Goal: Feedback & Contribution: Leave review/rating

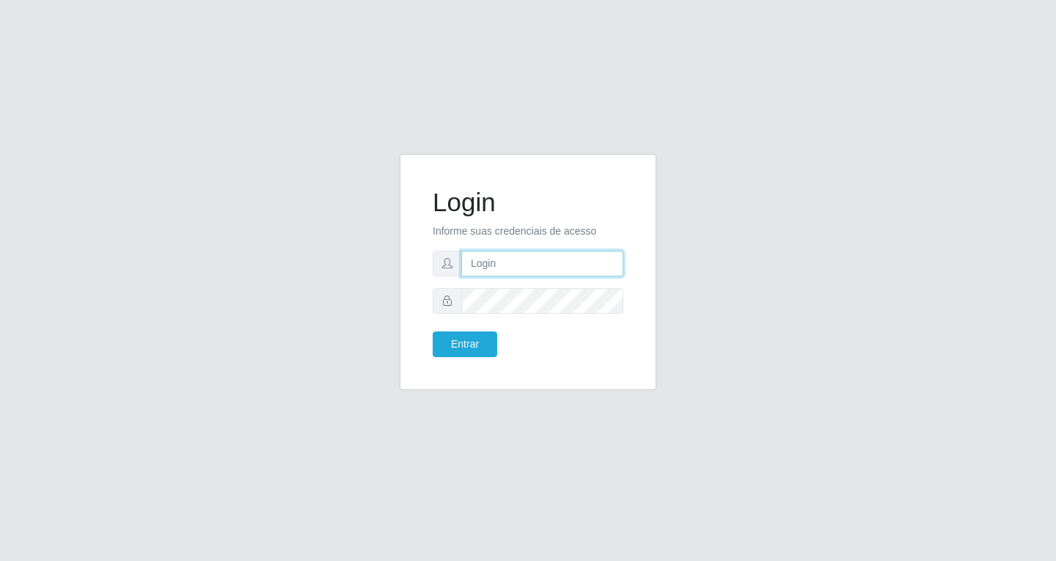
click at [539, 263] on input "text" at bounding box center [542, 264] width 162 height 26
type input "[EMAIL_ADDRESS][DOMAIN_NAME]"
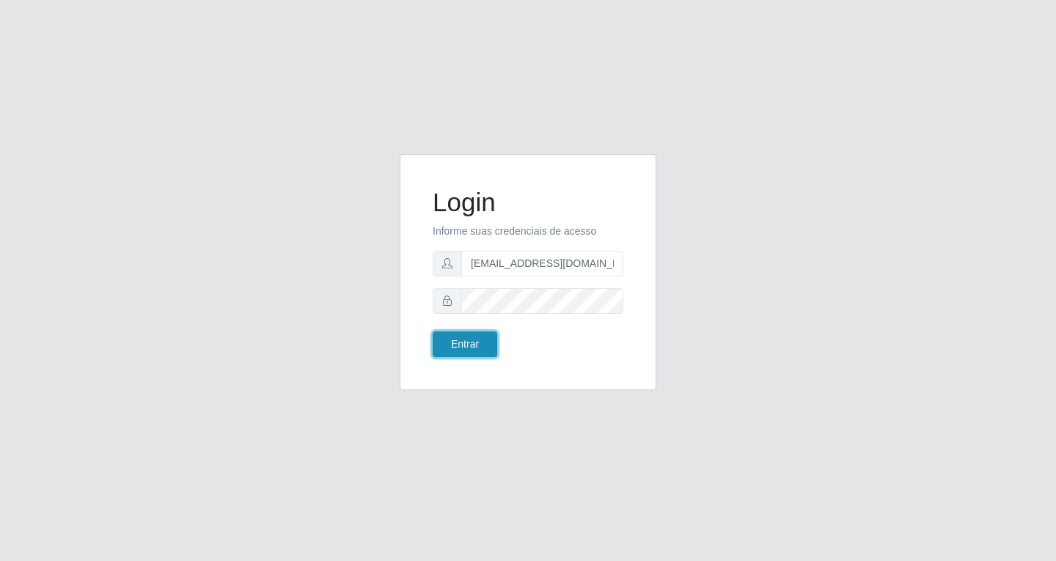
click at [468, 354] on button "Entrar" at bounding box center [465, 345] width 65 height 26
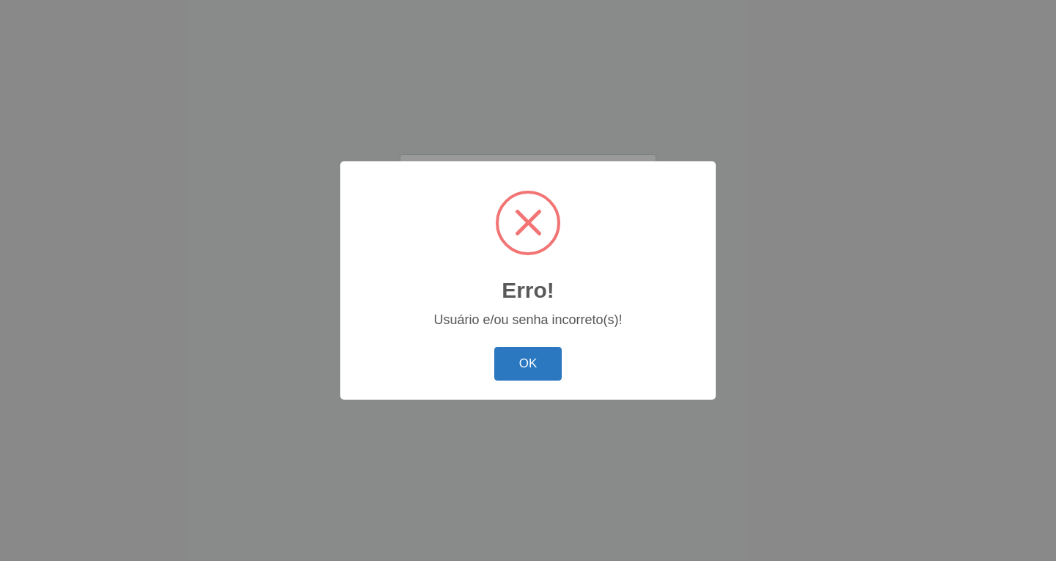
click at [520, 359] on button "OK" at bounding box center [528, 364] width 68 height 34
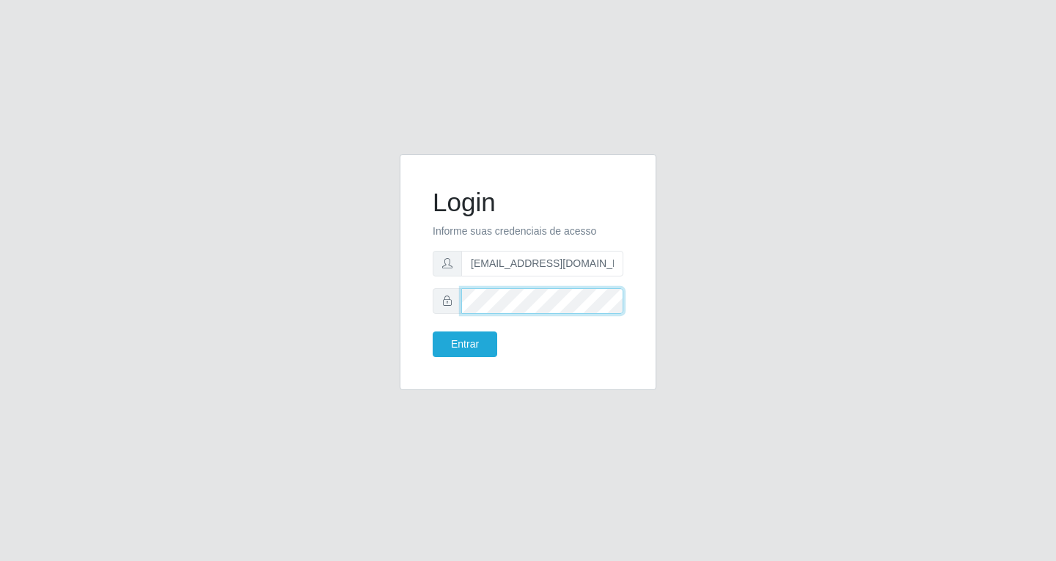
click at [433, 332] on button "Entrar" at bounding box center [465, 345] width 65 height 26
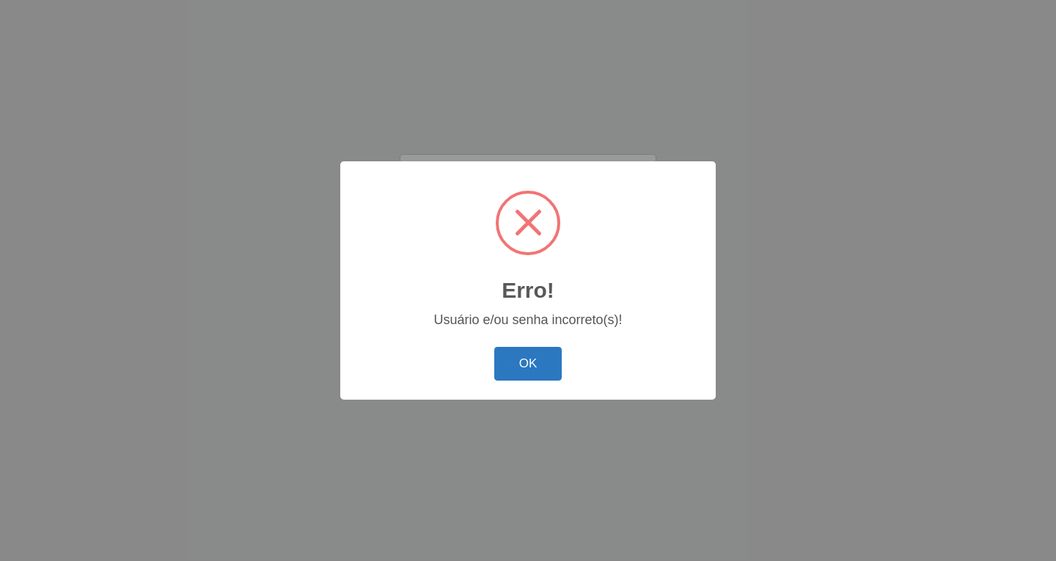
click at [527, 351] on button "OK" at bounding box center [528, 364] width 68 height 34
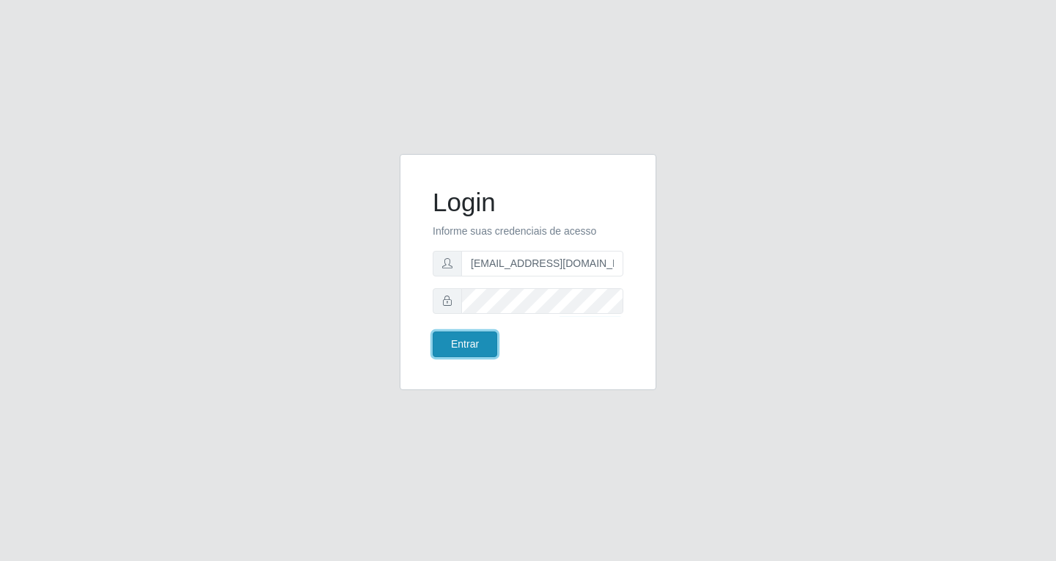
click at [480, 340] on button "Entrar" at bounding box center [465, 345] width 65 height 26
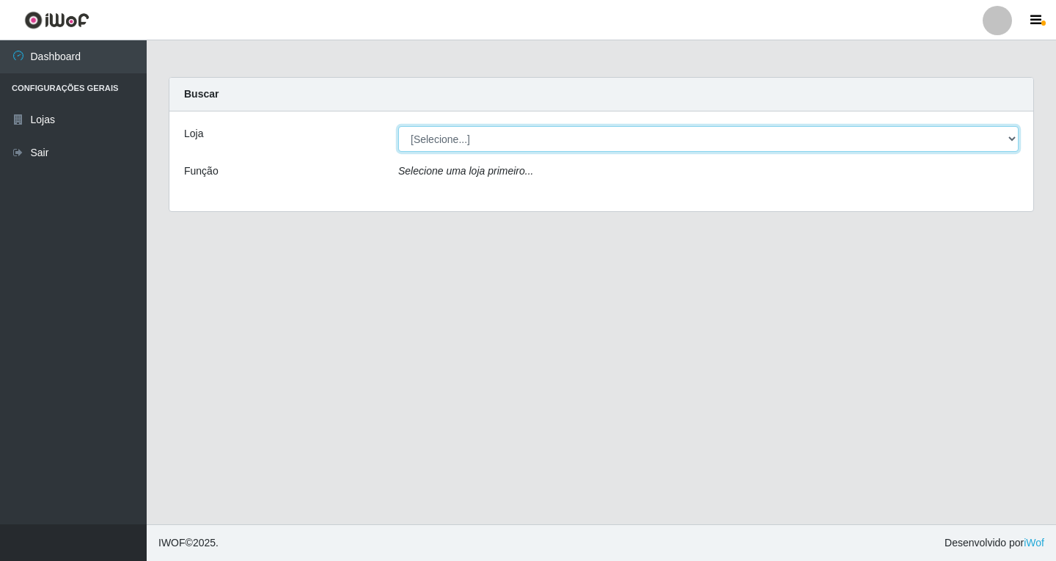
click at [1012, 135] on select "[Selecione...] SuperFácil Atacado - [GEOGRAPHIC_DATA]" at bounding box center [708, 139] width 621 height 26
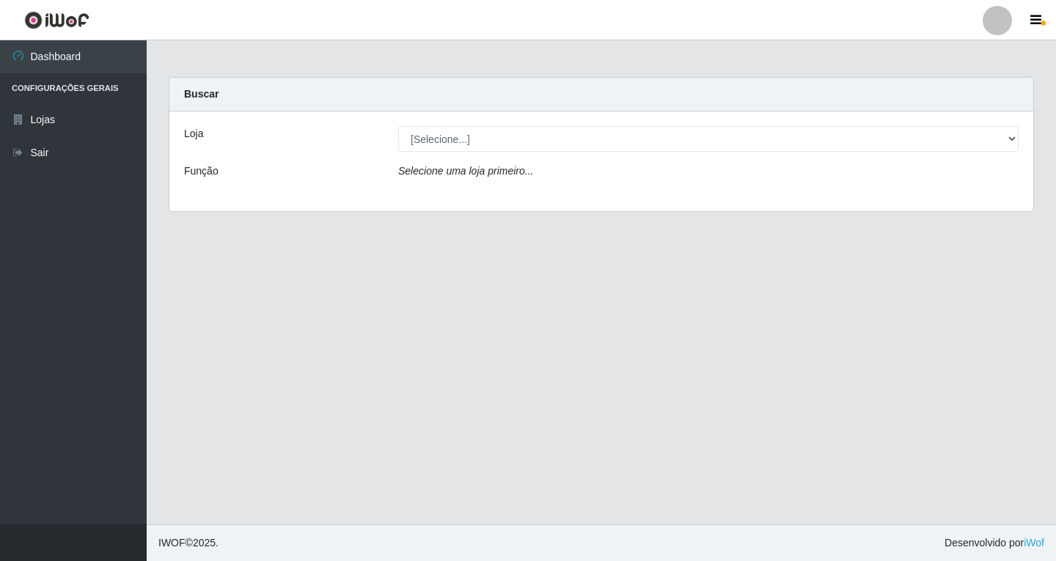
click at [885, 197] on div "Loja [Selecione...] SuperFácil Atacado - [GEOGRAPHIC_DATA] Função Selecione uma…" at bounding box center [601, 161] width 864 height 100
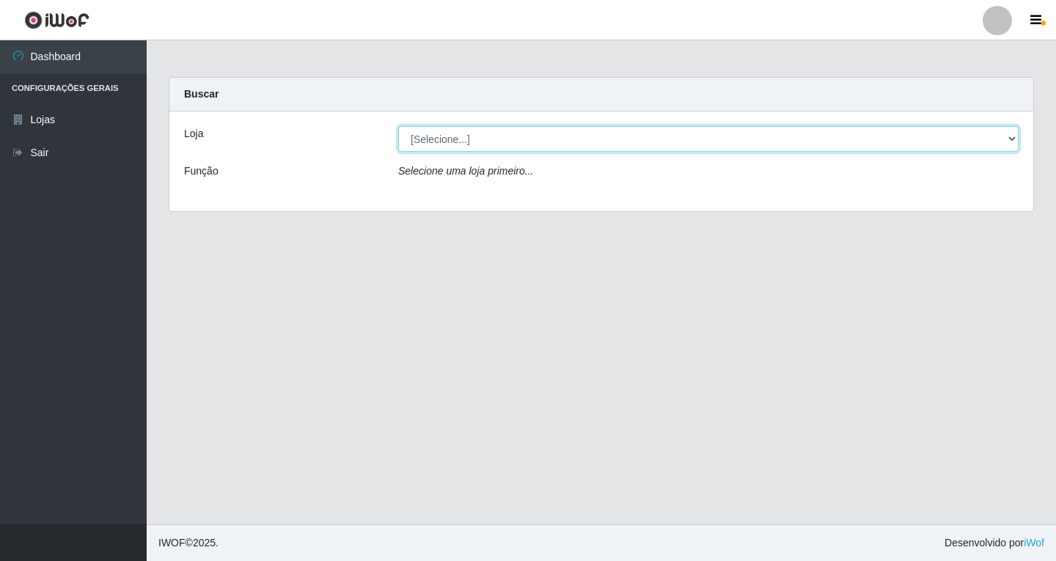
click at [1011, 139] on select "[Selecione...] SuperFácil Atacado - [GEOGRAPHIC_DATA]" at bounding box center [708, 139] width 621 height 26
select select "503"
click at [398, 126] on select "[Selecione...] SuperFácil Atacado - [GEOGRAPHIC_DATA]" at bounding box center [708, 139] width 621 height 26
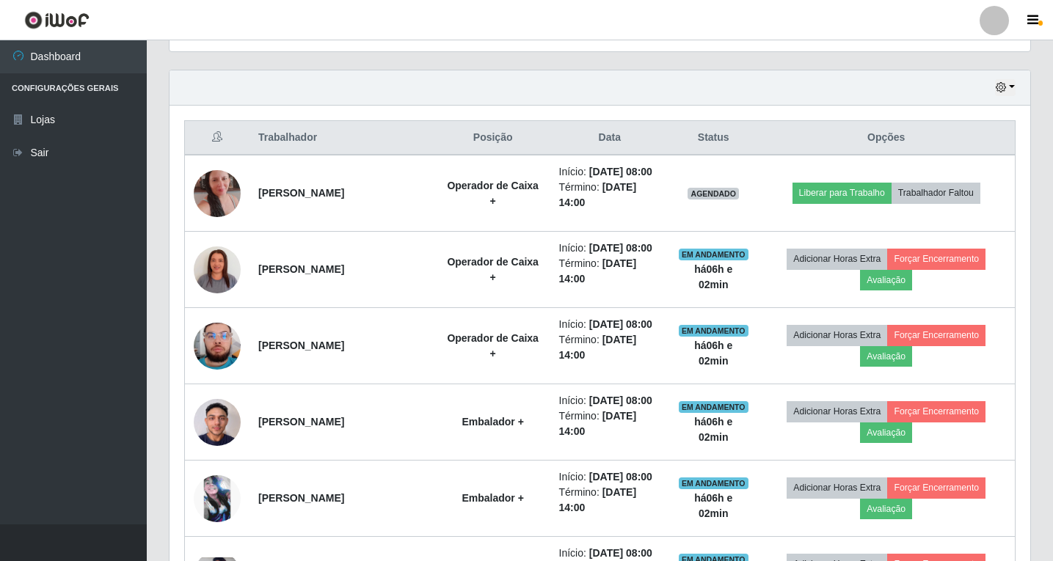
scroll to position [513, 0]
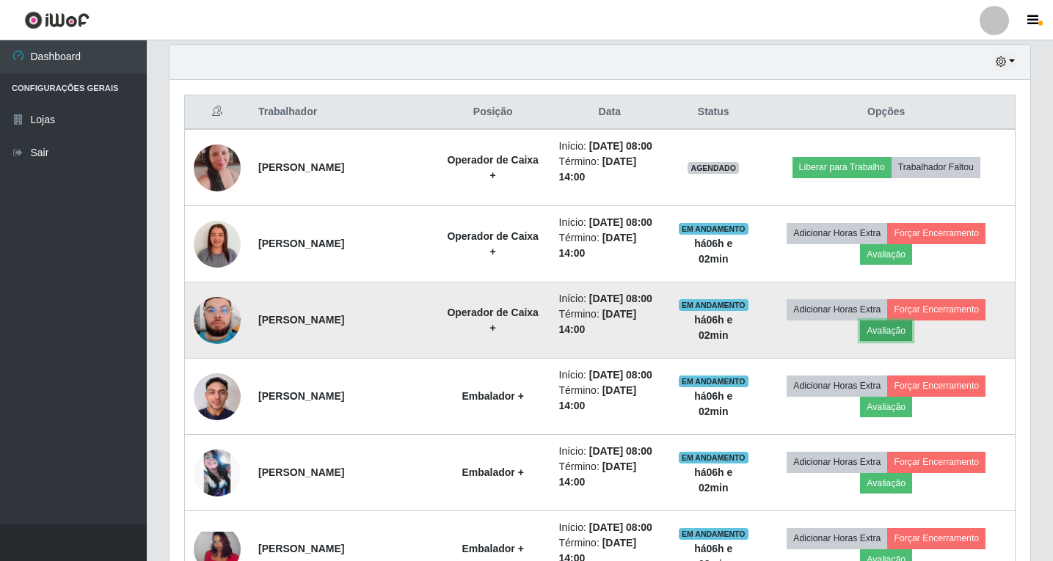
click at [898, 332] on button "Avaliação" at bounding box center [886, 331] width 52 height 21
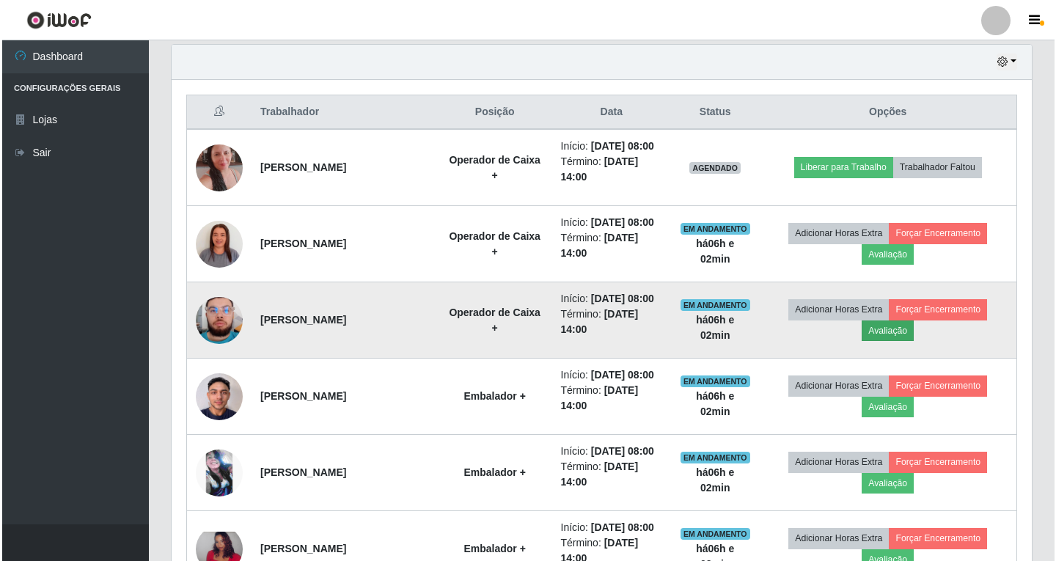
scroll to position [304, 853]
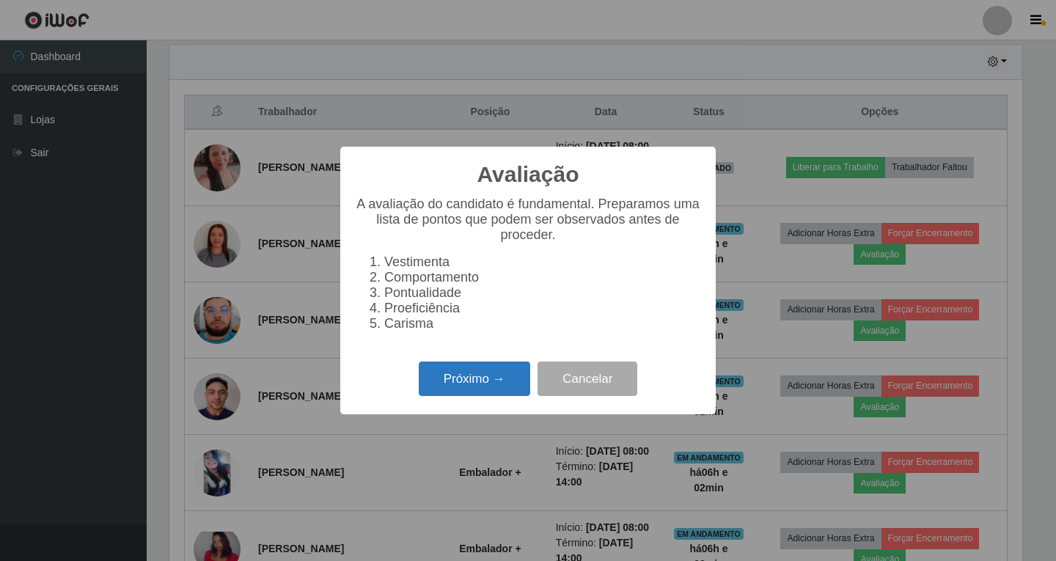
click at [463, 387] on button "Próximo →" at bounding box center [474, 379] width 111 height 34
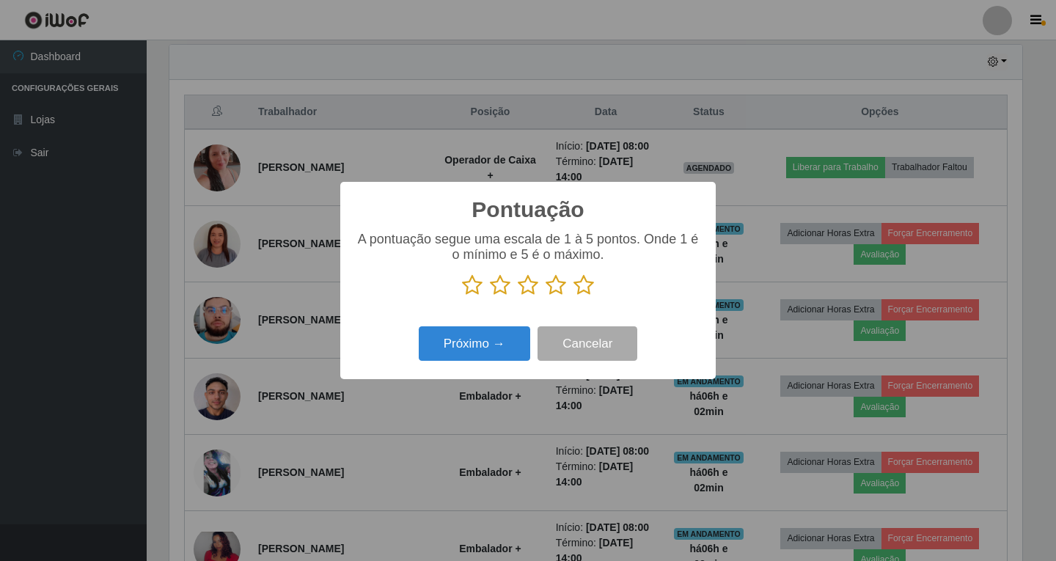
click at [554, 288] on icon at bounding box center [556, 285] width 21 height 22
click at [546, 296] on input "radio" at bounding box center [546, 296] width 0 height 0
click at [480, 348] on button "Próximo →" at bounding box center [474, 343] width 111 height 34
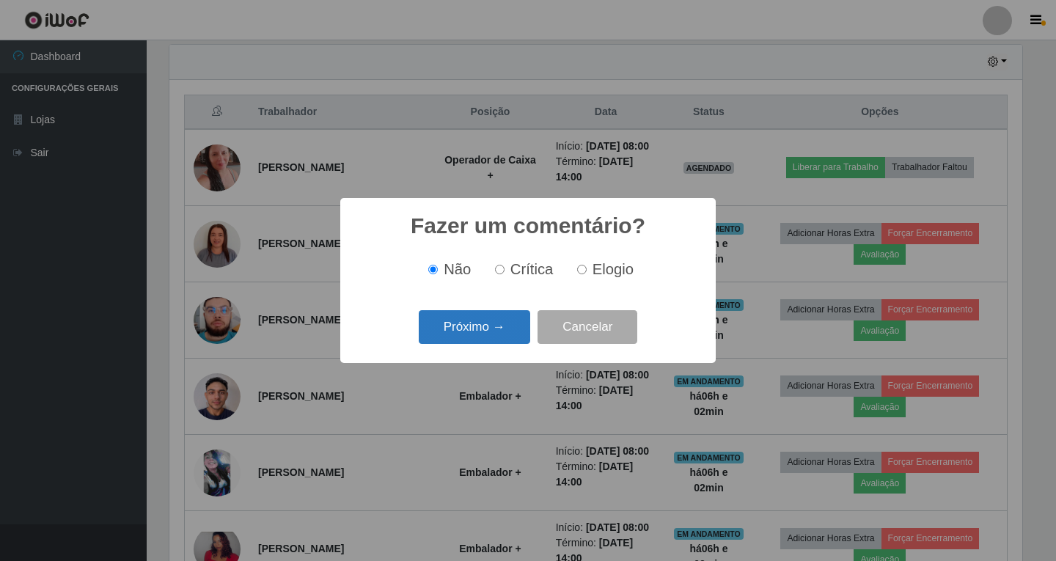
click at [494, 329] on button "Próximo →" at bounding box center [474, 327] width 111 height 34
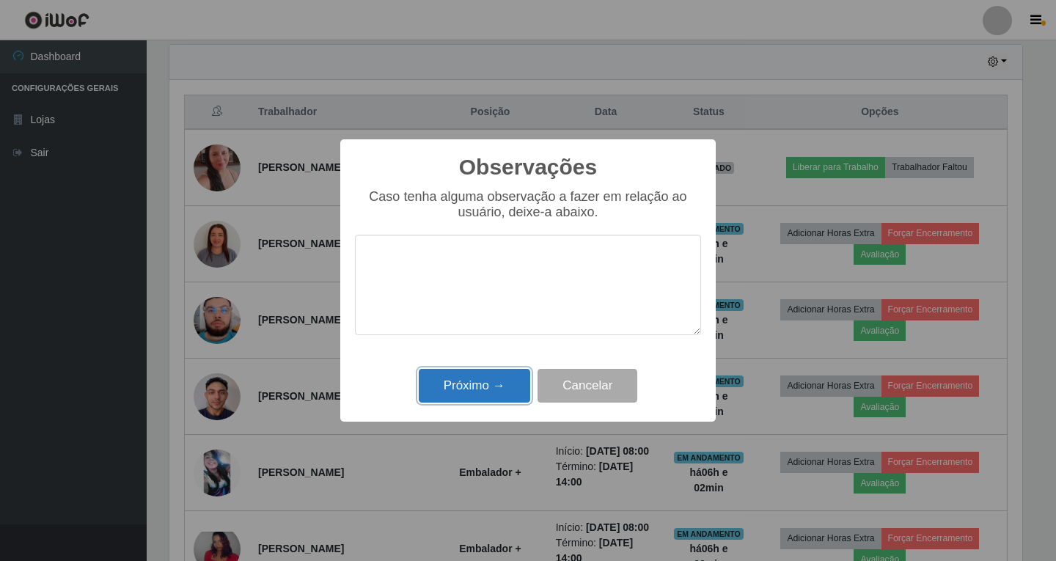
click at [478, 381] on button "Próximo →" at bounding box center [474, 386] width 111 height 34
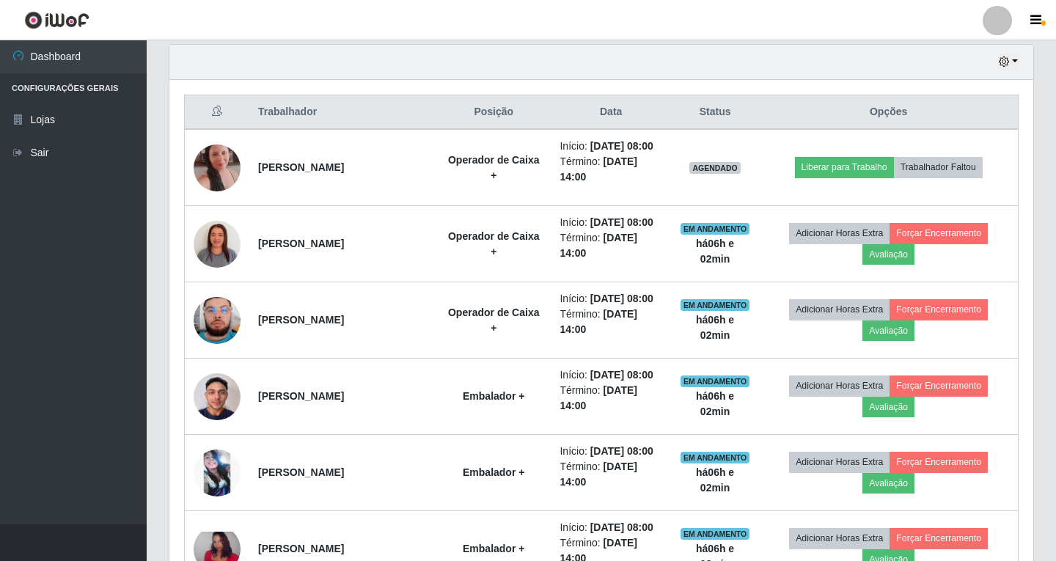
scroll to position [304, 860]
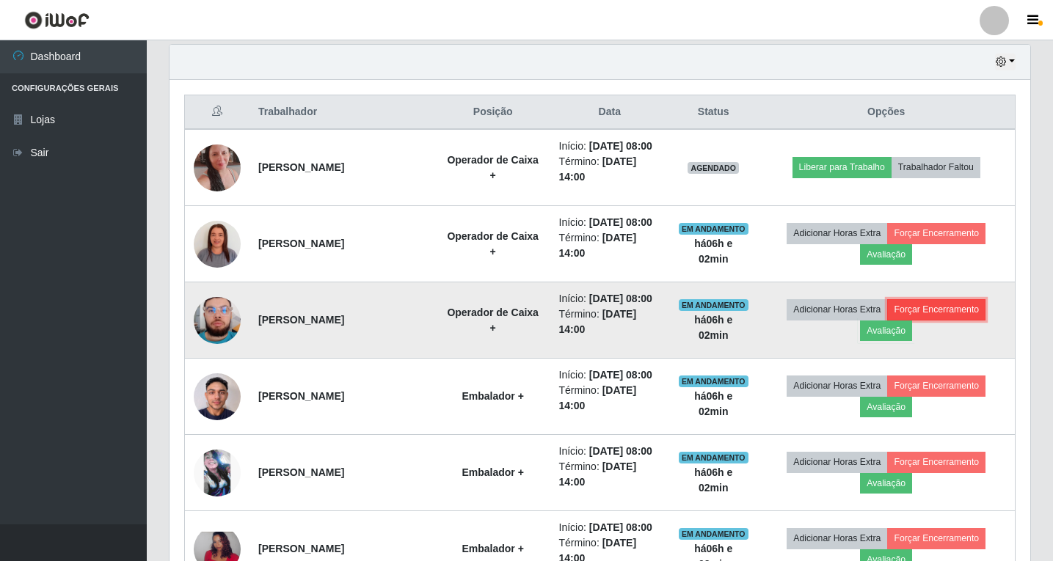
click at [932, 308] on td "Adicionar Horas Extra Forçar Encerramento Avaliação" at bounding box center [885, 320] width 257 height 76
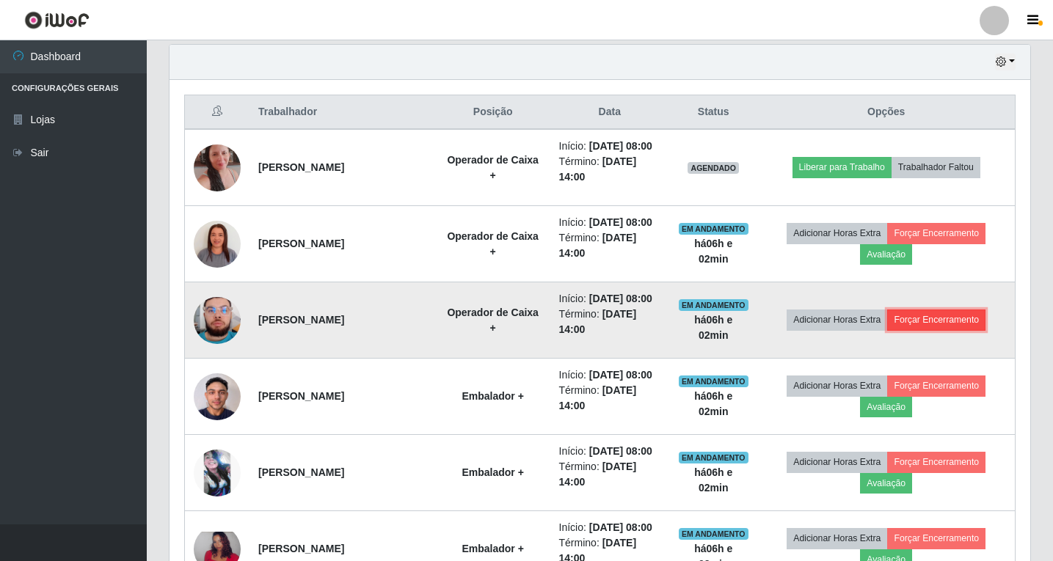
click at [918, 319] on button "Forçar Encerramento" at bounding box center [936, 320] width 98 height 21
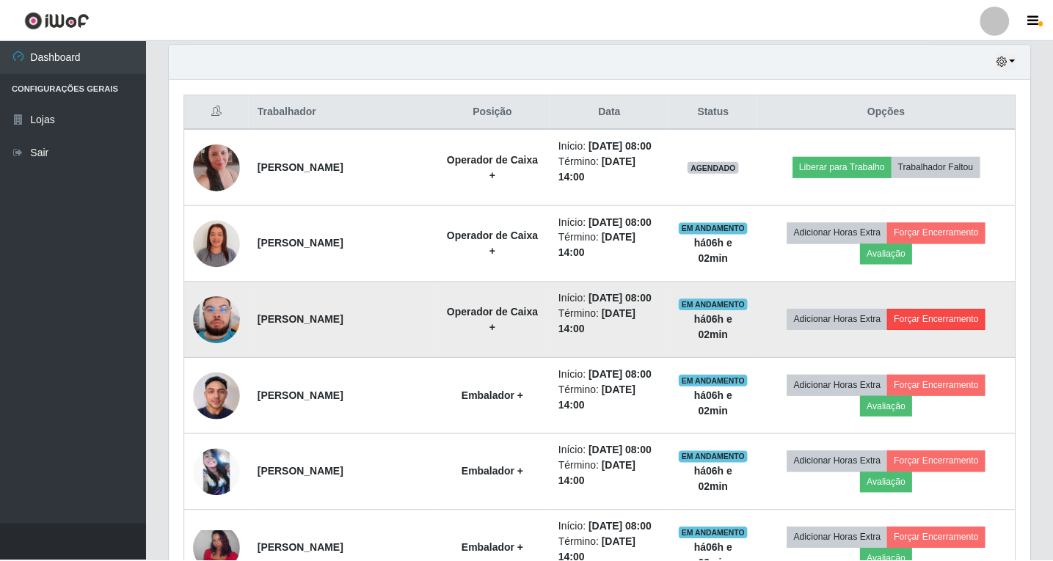
scroll to position [304, 853]
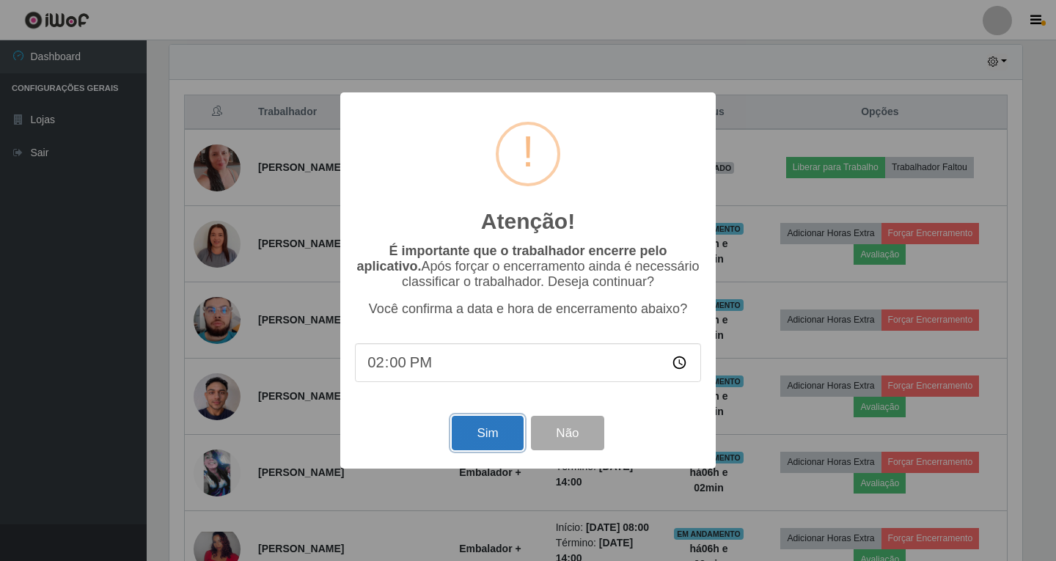
click at [482, 433] on button "Sim" at bounding box center [487, 433] width 71 height 34
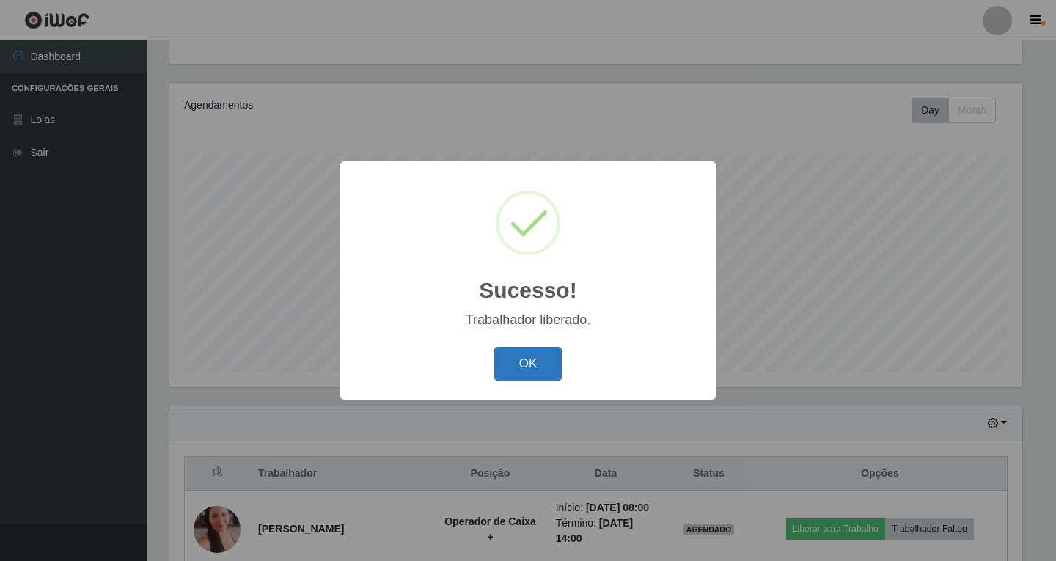
click at [534, 371] on button "OK" at bounding box center [528, 364] width 68 height 34
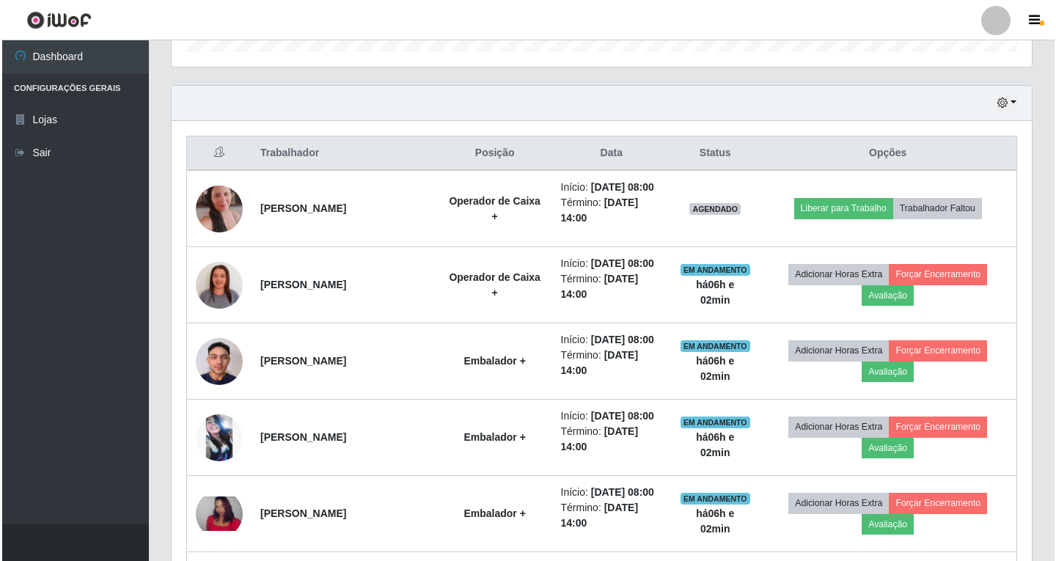
scroll to position [519, 0]
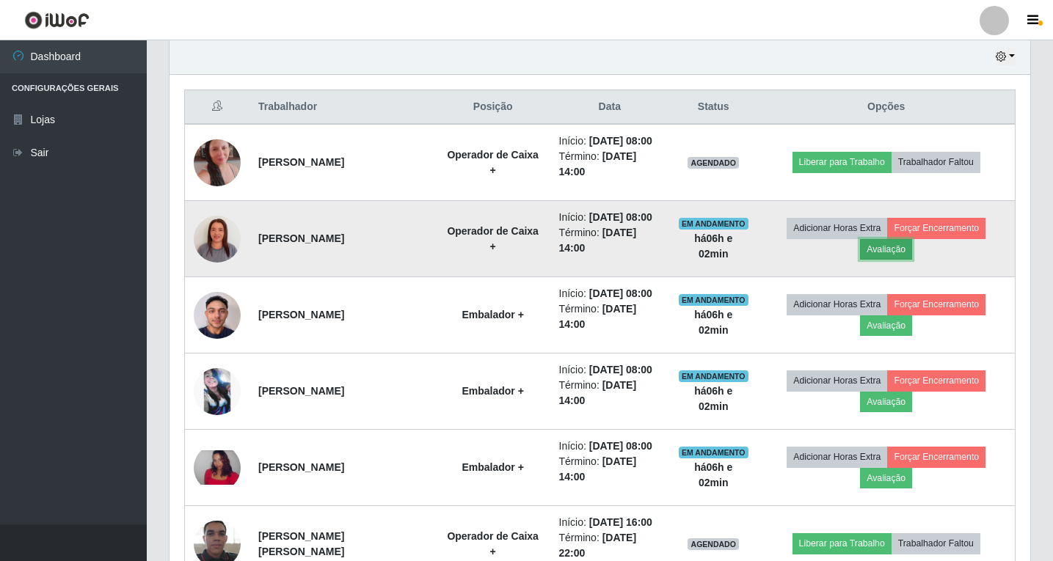
click at [893, 251] on button "Avaliação" at bounding box center [886, 249] width 52 height 21
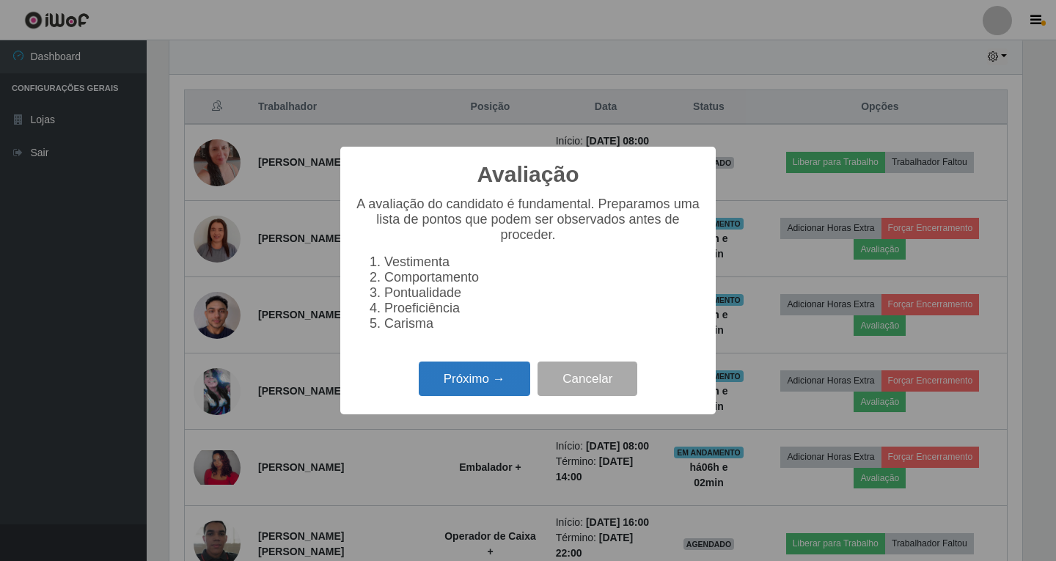
click at [484, 396] on button "Próximo →" at bounding box center [474, 379] width 111 height 34
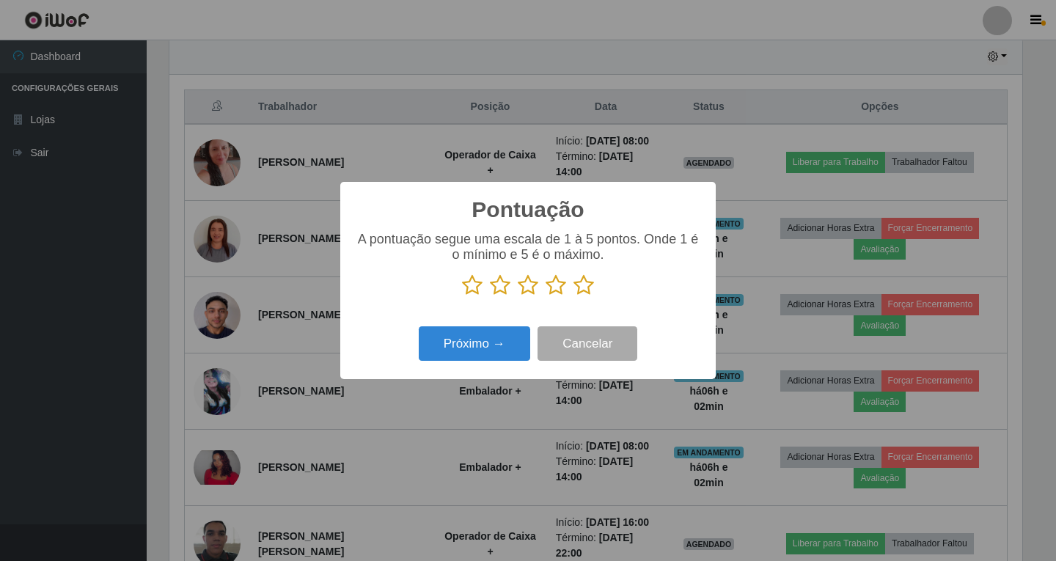
scroll to position [733185, 732636]
click at [557, 288] on icon at bounding box center [556, 285] width 21 height 22
click at [546, 296] on input "radio" at bounding box center [546, 296] width 0 height 0
click at [480, 346] on button "Próximo →" at bounding box center [474, 343] width 111 height 34
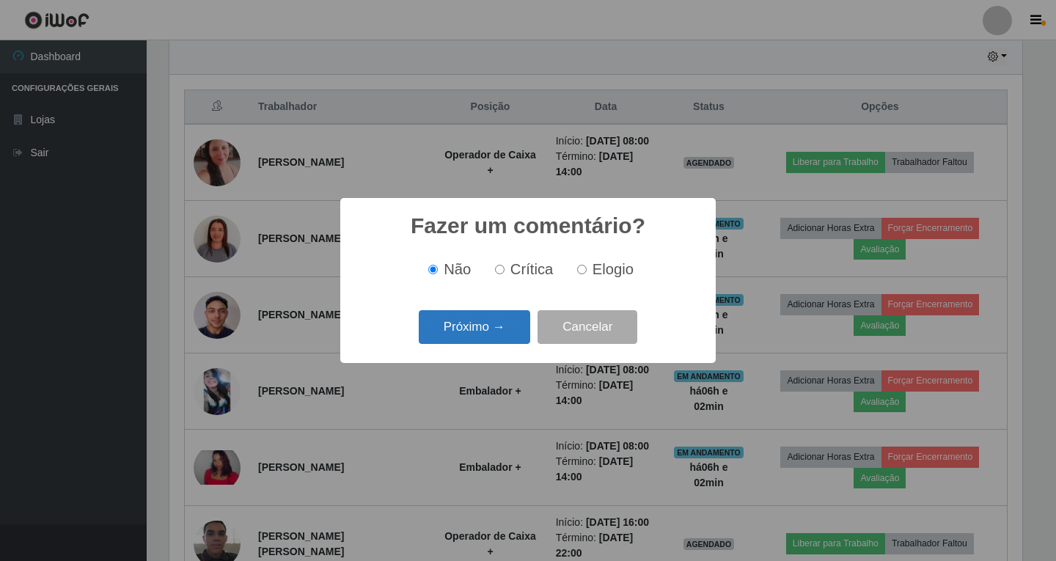
click at [500, 332] on button "Próximo →" at bounding box center [474, 327] width 111 height 34
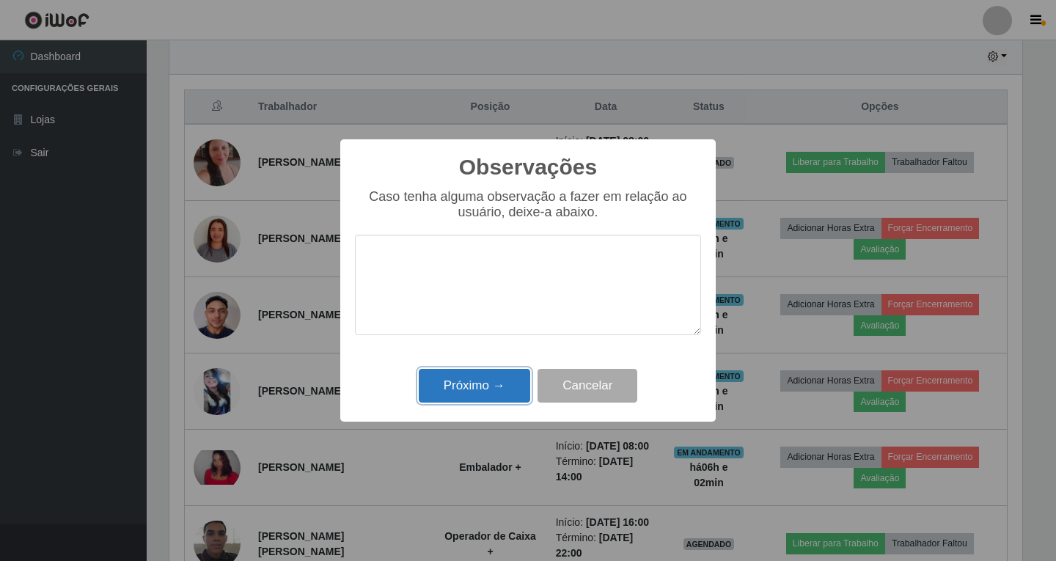
click at [485, 379] on button "Próximo →" at bounding box center [474, 386] width 111 height 34
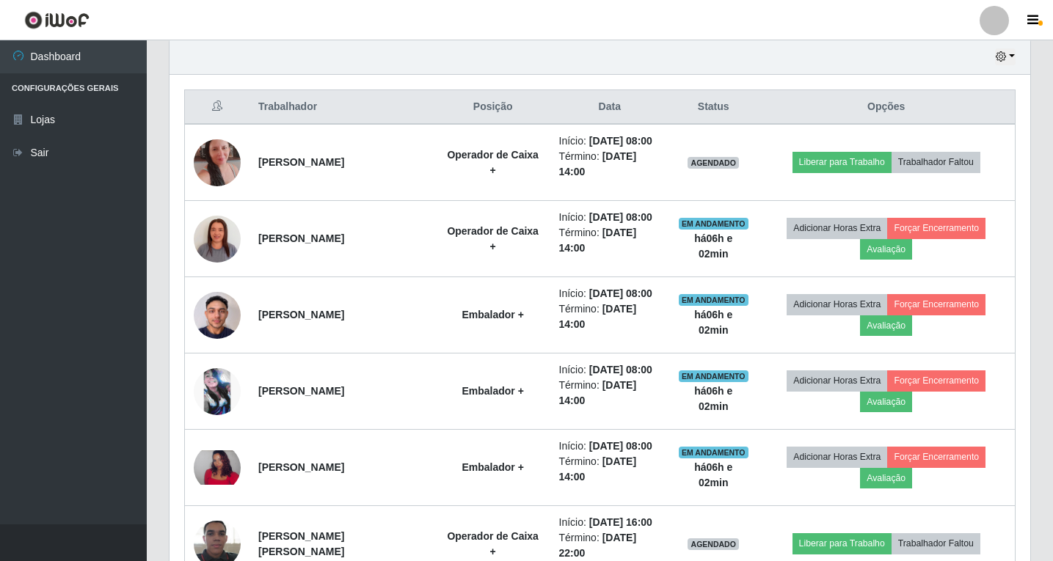
scroll to position [304, 860]
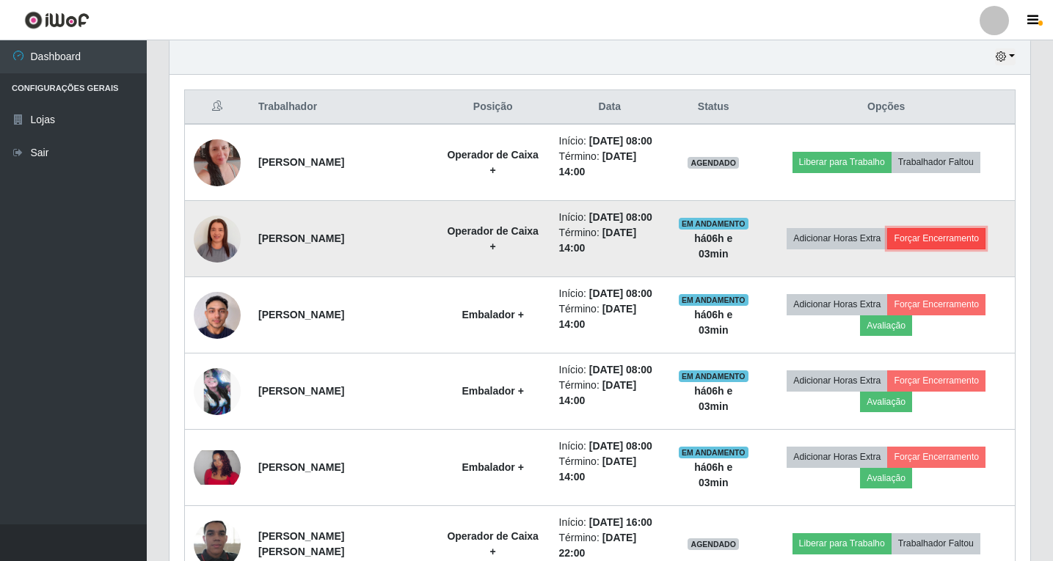
click at [941, 237] on button "Forçar Encerramento" at bounding box center [936, 238] width 98 height 21
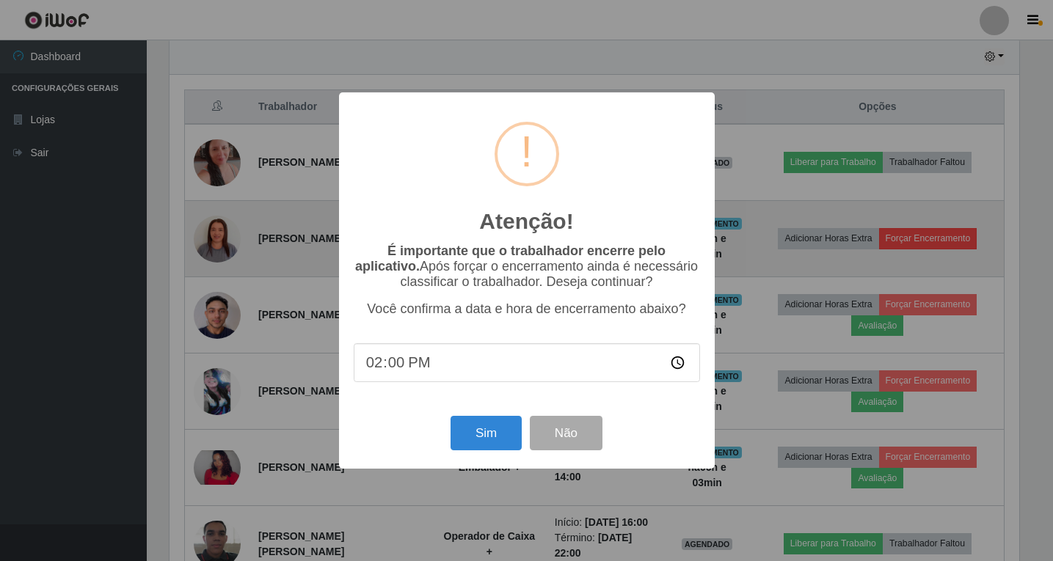
scroll to position [304, 853]
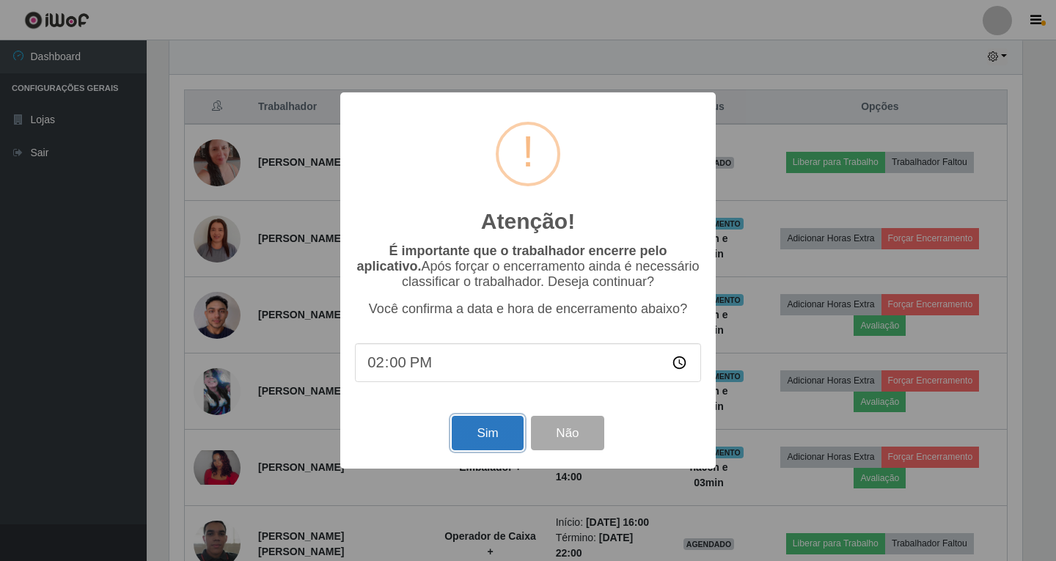
click at [483, 433] on button "Sim" at bounding box center [487, 433] width 71 height 34
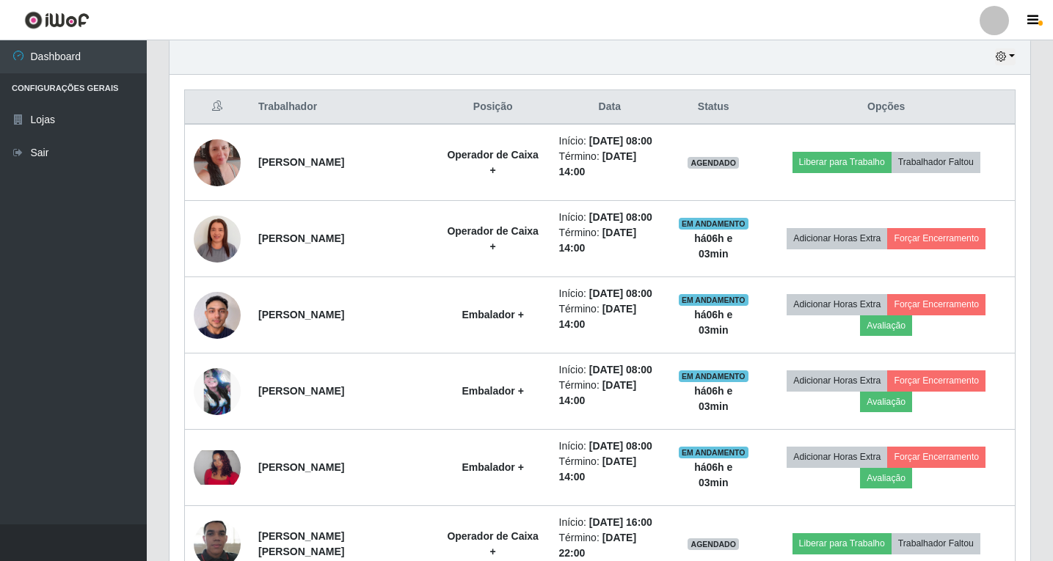
scroll to position [0, 0]
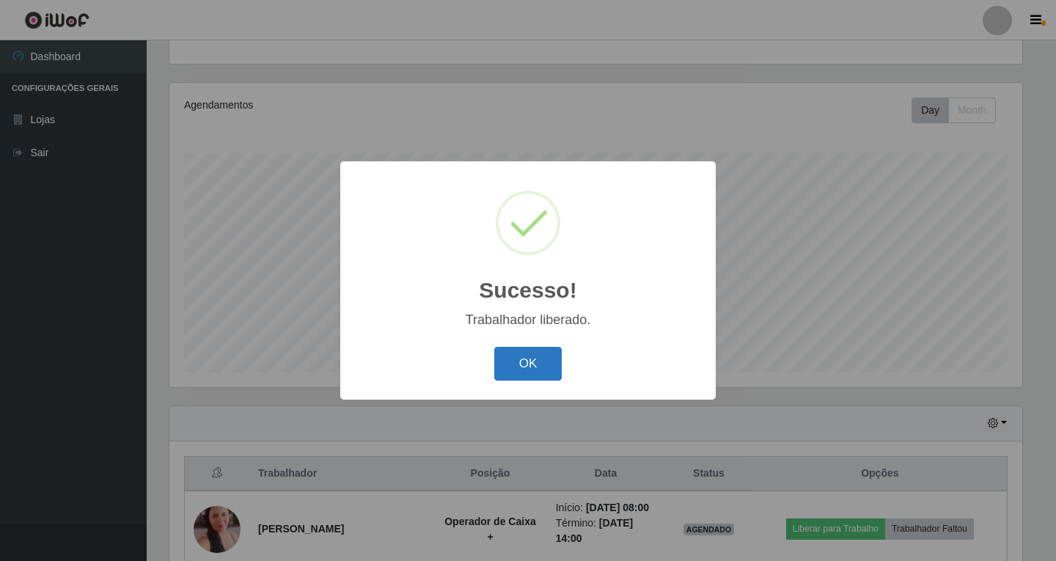
click at [544, 352] on button "OK" at bounding box center [528, 364] width 68 height 34
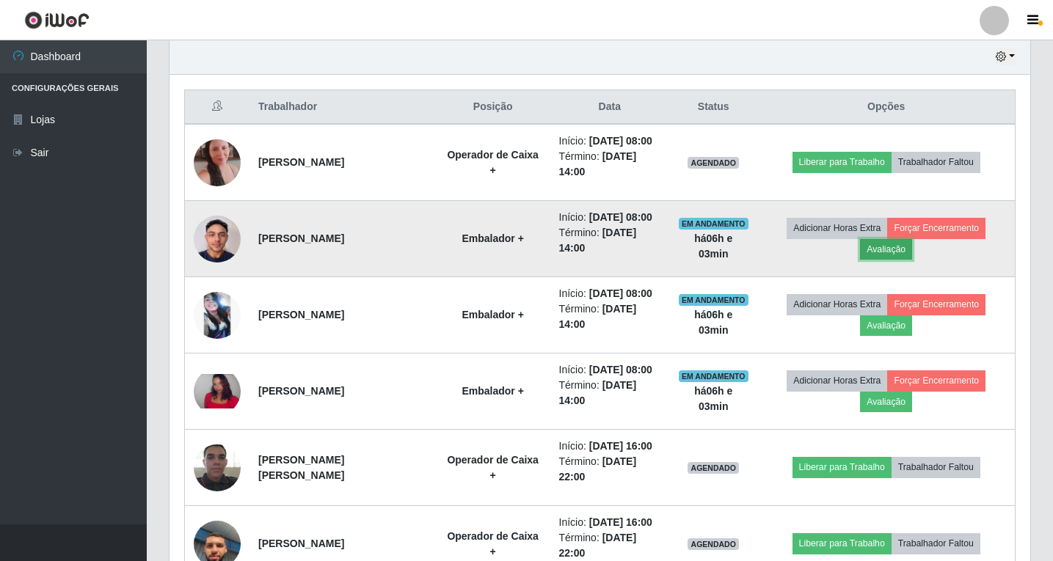
click at [882, 247] on button "Avaliação" at bounding box center [886, 249] width 52 height 21
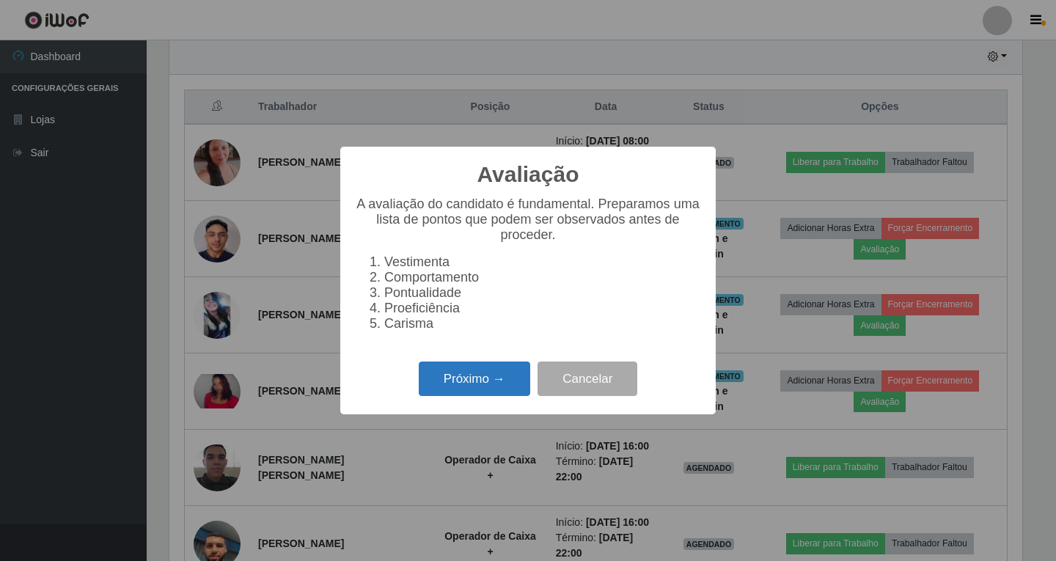
click at [500, 384] on button "Próximo →" at bounding box center [474, 379] width 111 height 34
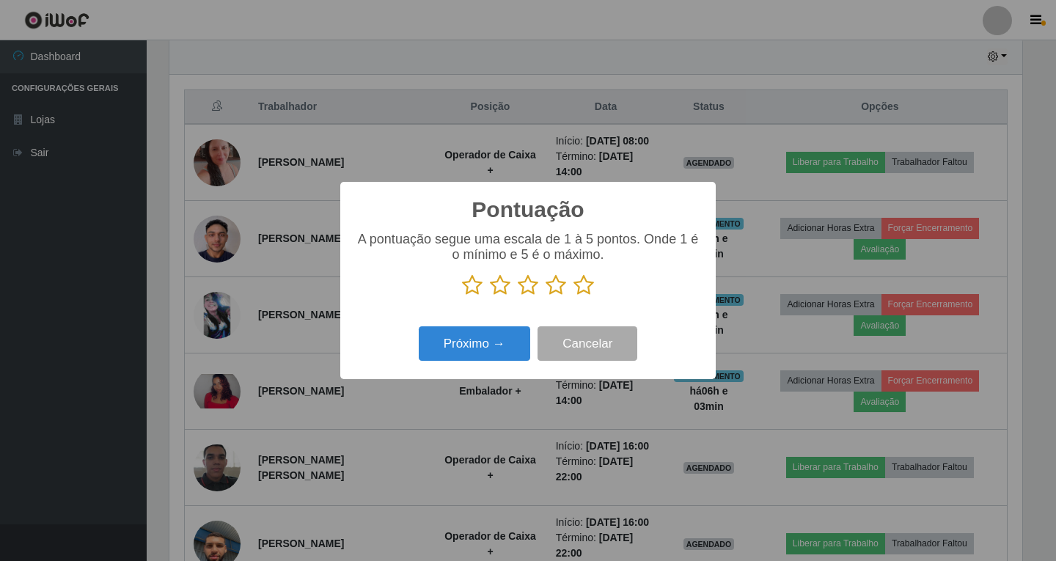
click at [555, 288] on icon at bounding box center [556, 285] width 21 height 22
click at [546, 296] on input "radio" at bounding box center [546, 296] width 0 height 0
click at [502, 343] on button "Próximo →" at bounding box center [474, 343] width 111 height 34
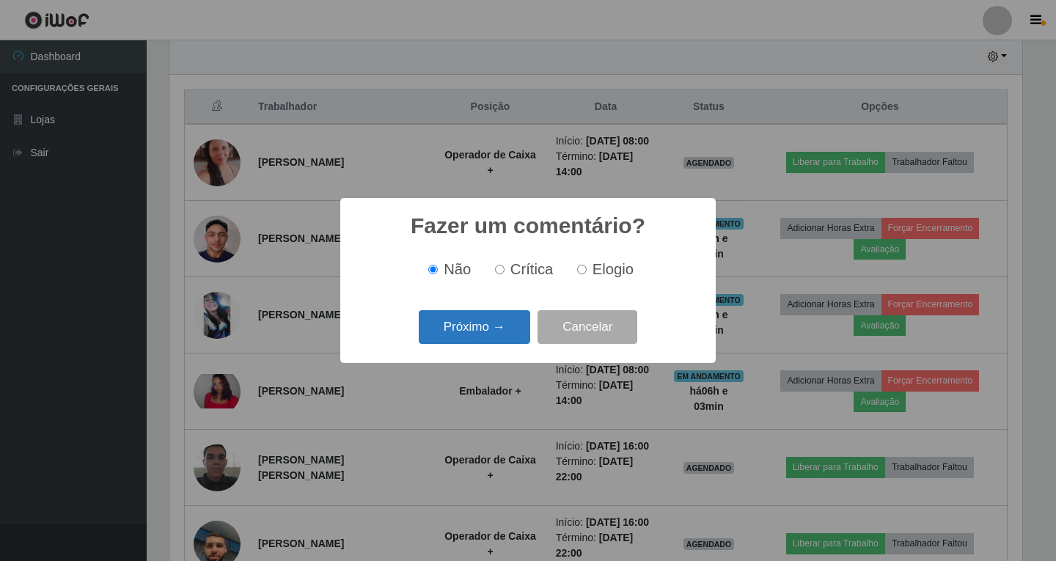
click at [496, 332] on button "Próximo →" at bounding box center [474, 327] width 111 height 34
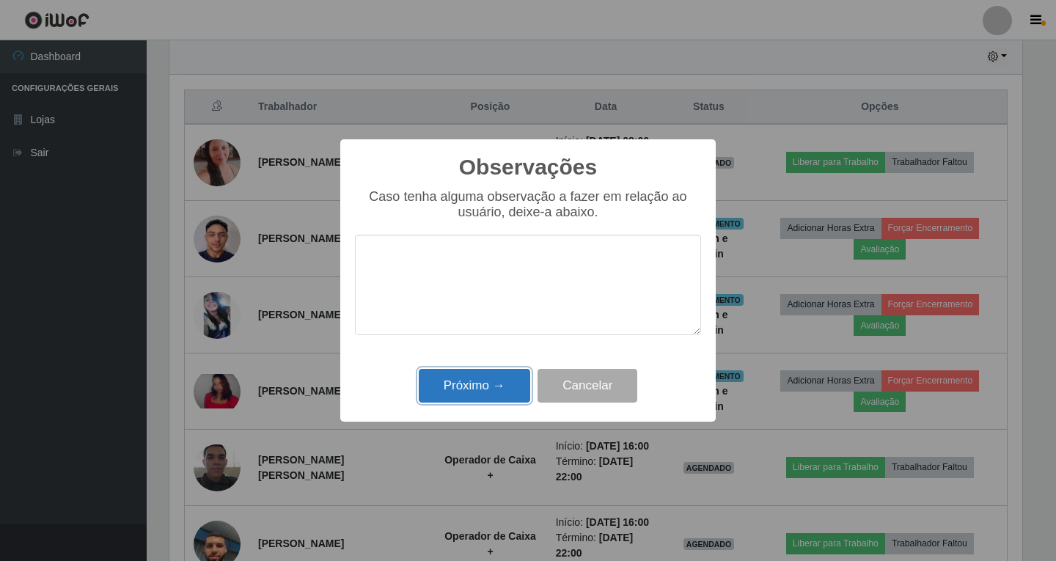
click at [472, 385] on button "Próximo →" at bounding box center [474, 386] width 111 height 34
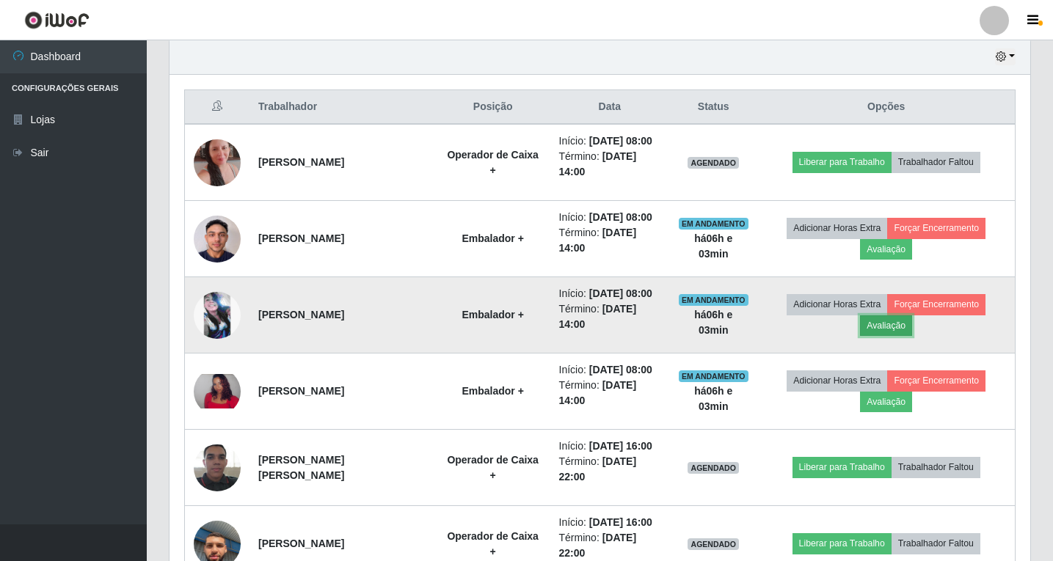
click at [893, 325] on button "Avaliação" at bounding box center [886, 325] width 52 height 21
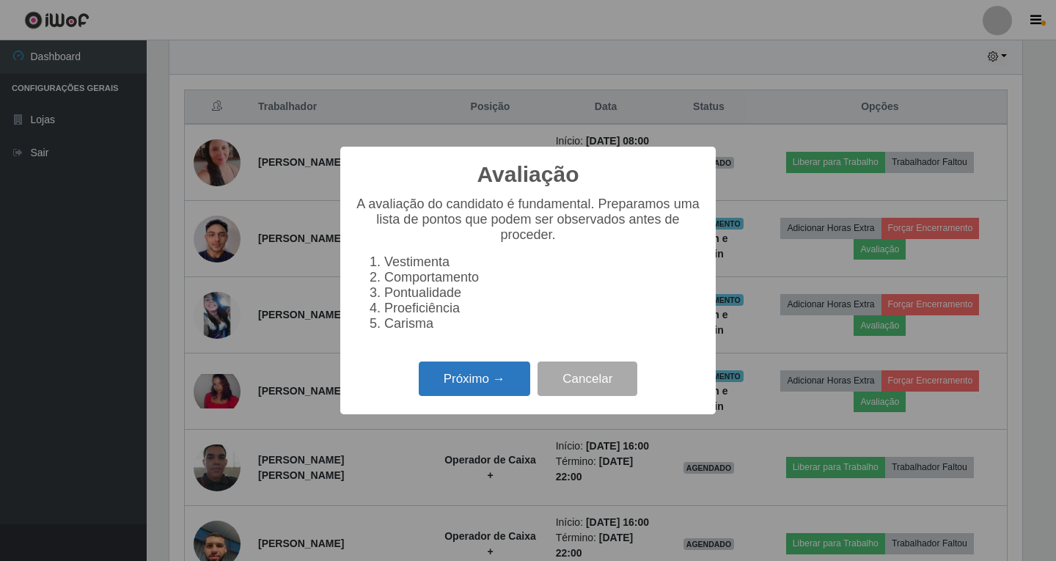
click at [450, 386] on button "Próximo →" at bounding box center [474, 379] width 111 height 34
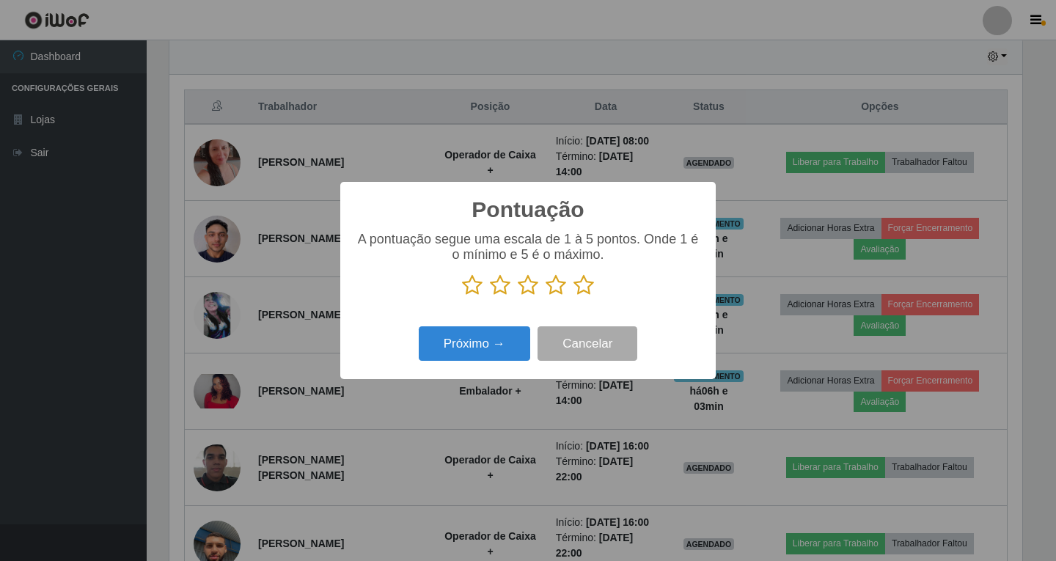
click at [555, 285] on icon at bounding box center [556, 285] width 21 height 22
click at [546, 296] on input "radio" at bounding box center [546, 296] width 0 height 0
click at [475, 344] on button "Próximo →" at bounding box center [474, 343] width 111 height 34
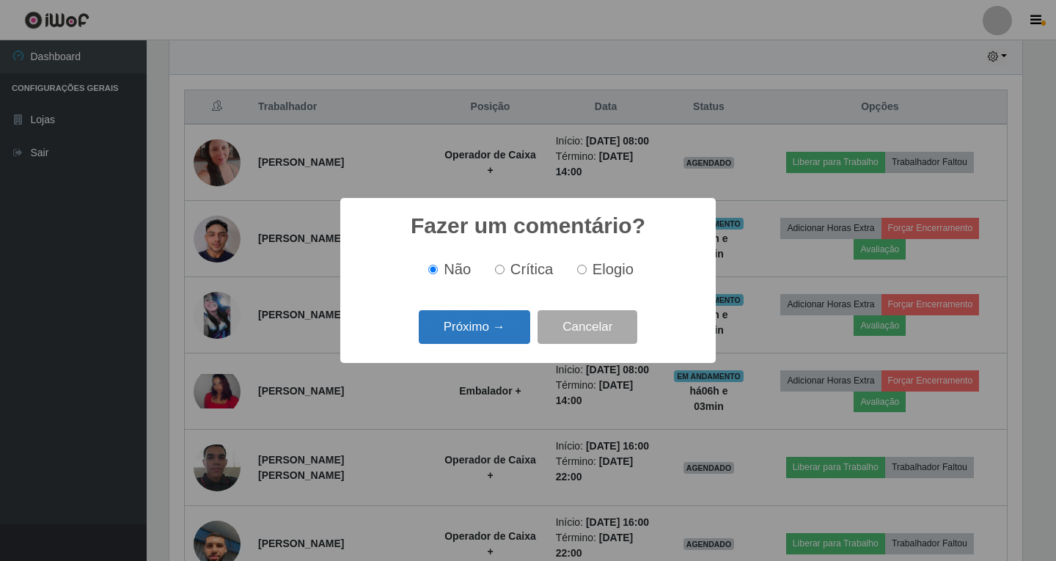
click at [506, 332] on button "Próximo →" at bounding box center [474, 327] width 111 height 34
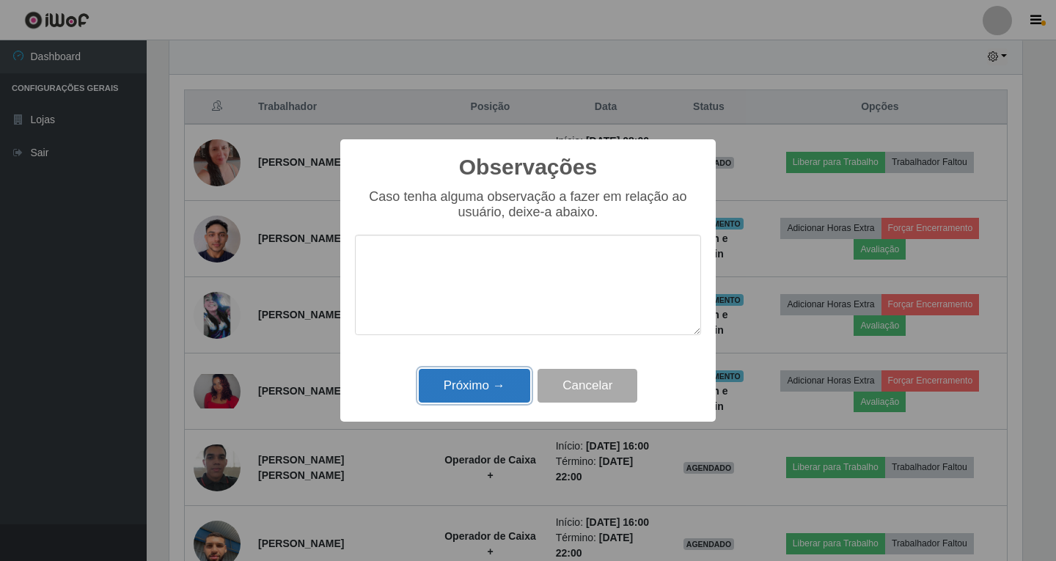
click at [473, 391] on button "Próximo →" at bounding box center [474, 386] width 111 height 34
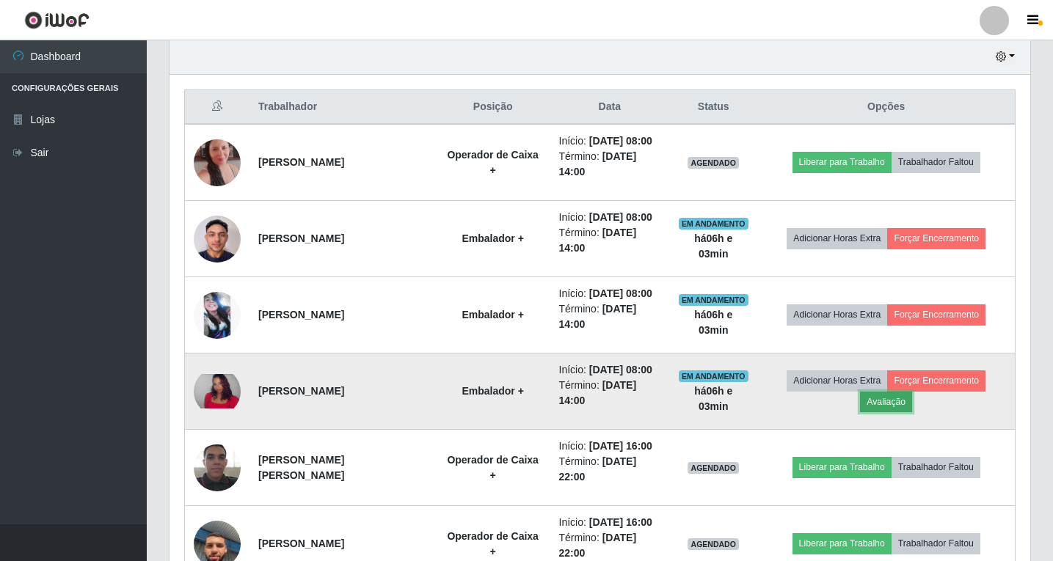
click at [896, 406] on button "Avaliação" at bounding box center [886, 402] width 52 height 21
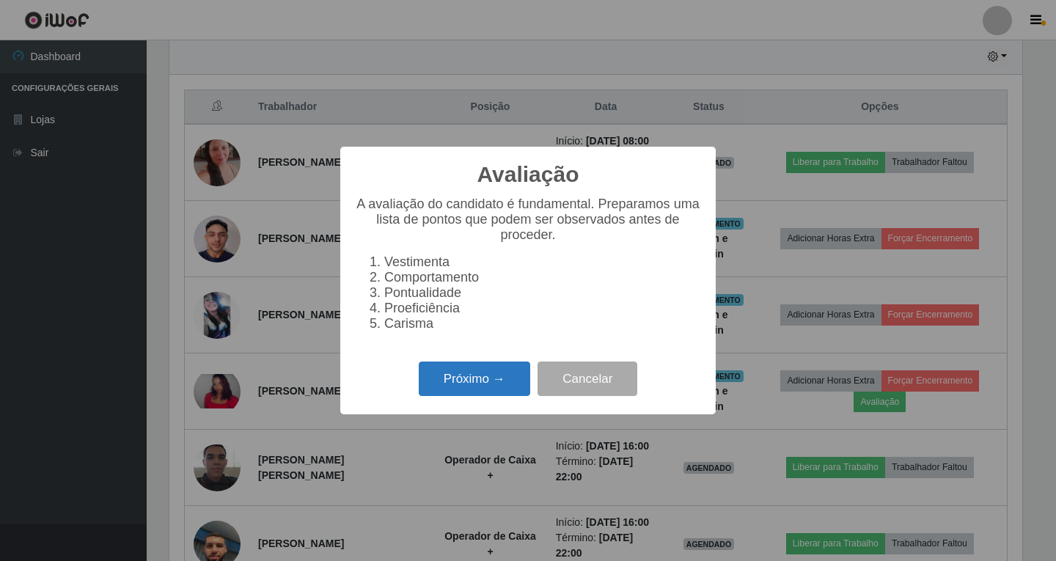
click at [475, 384] on button "Próximo →" at bounding box center [474, 379] width 111 height 34
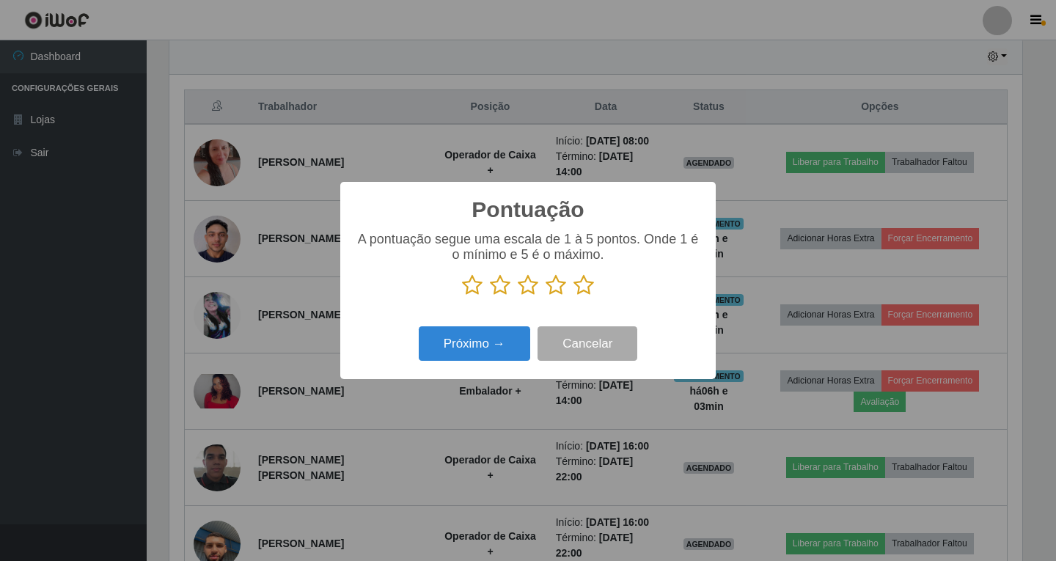
click at [560, 285] on icon at bounding box center [556, 285] width 21 height 22
click at [546, 296] on input "radio" at bounding box center [546, 296] width 0 height 0
click at [483, 348] on button "Próximo →" at bounding box center [474, 343] width 111 height 34
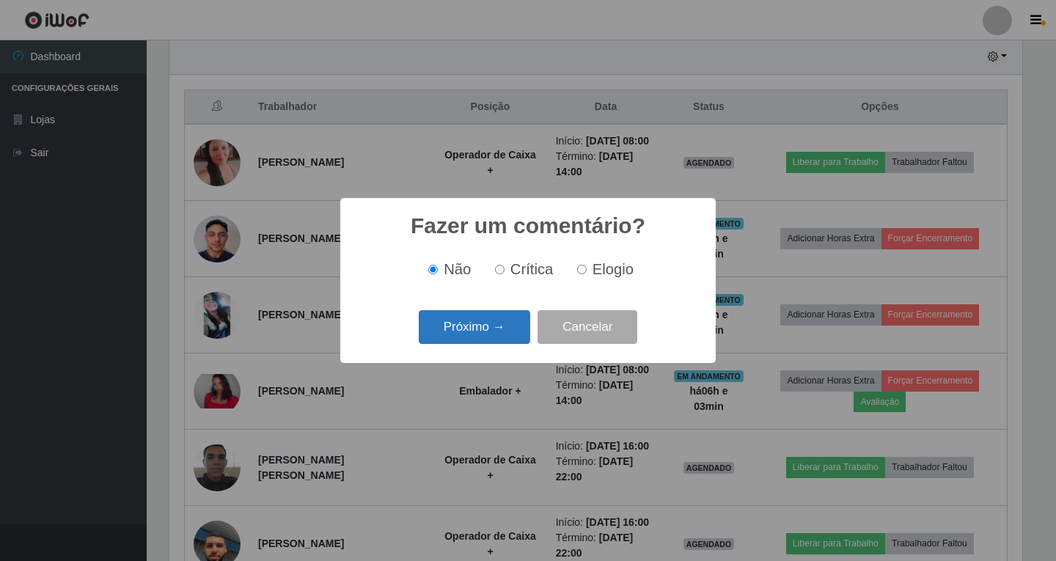
click at [486, 332] on button "Próximo →" at bounding box center [474, 327] width 111 height 34
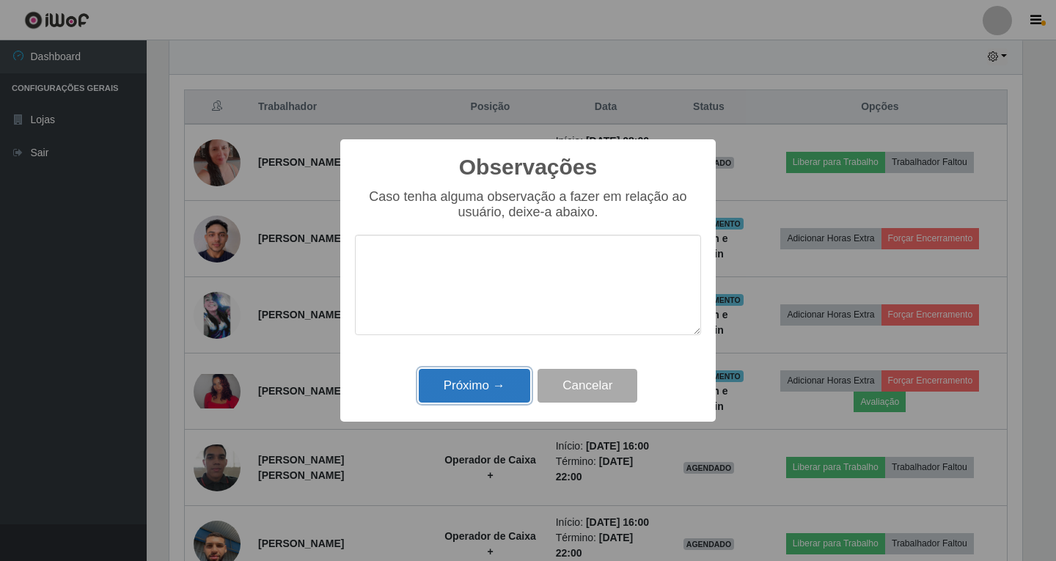
click at [491, 391] on button "Próximo →" at bounding box center [474, 386] width 111 height 34
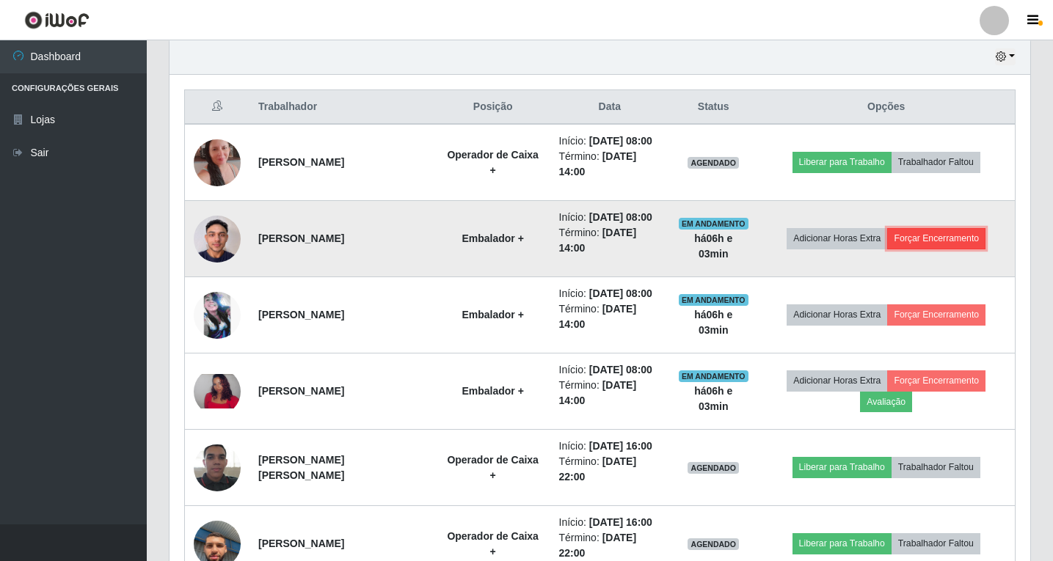
click at [951, 241] on button "Forçar Encerramento" at bounding box center [936, 238] width 98 height 21
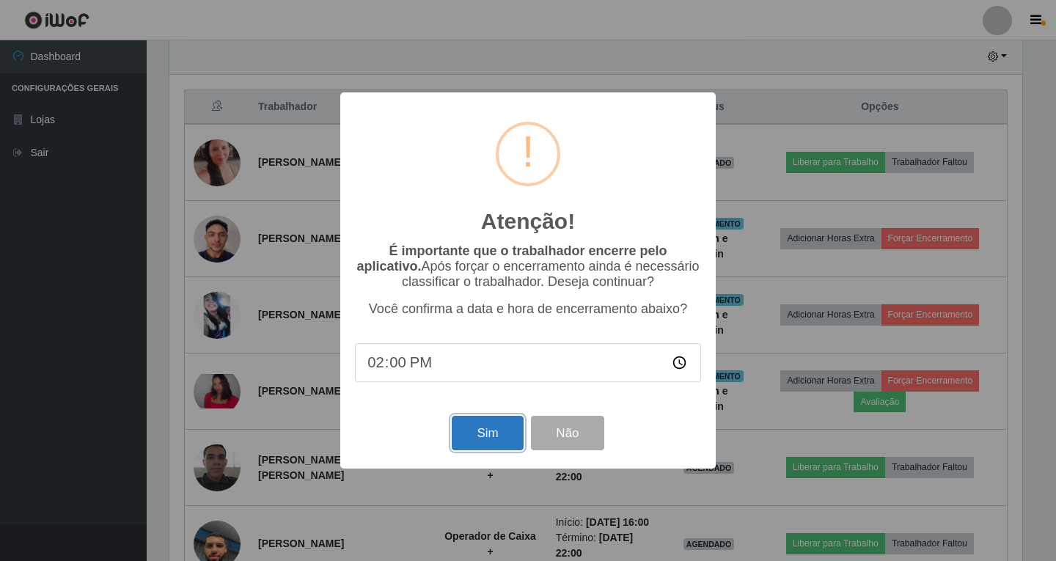
click at [507, 436] on button "Sim" at bounding box center [487, 433] width 71 height 34
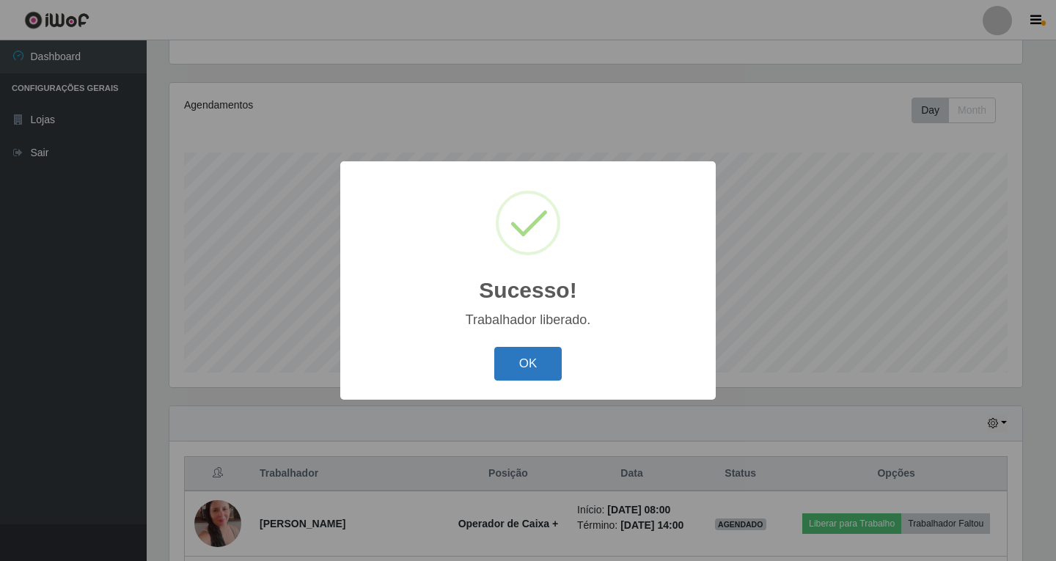
click at [519, 365] on button "OK" at bounding box center [528, 364] width 68 height 34
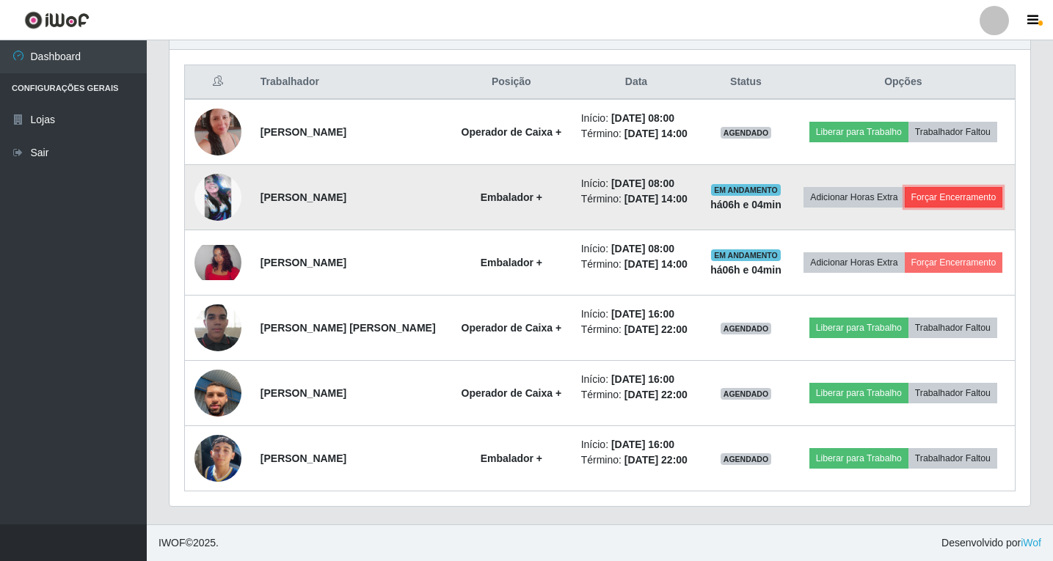
click at [956, 197] on button "Forçar Encerramento" at bounding box center [953, 197] width 98 height 21
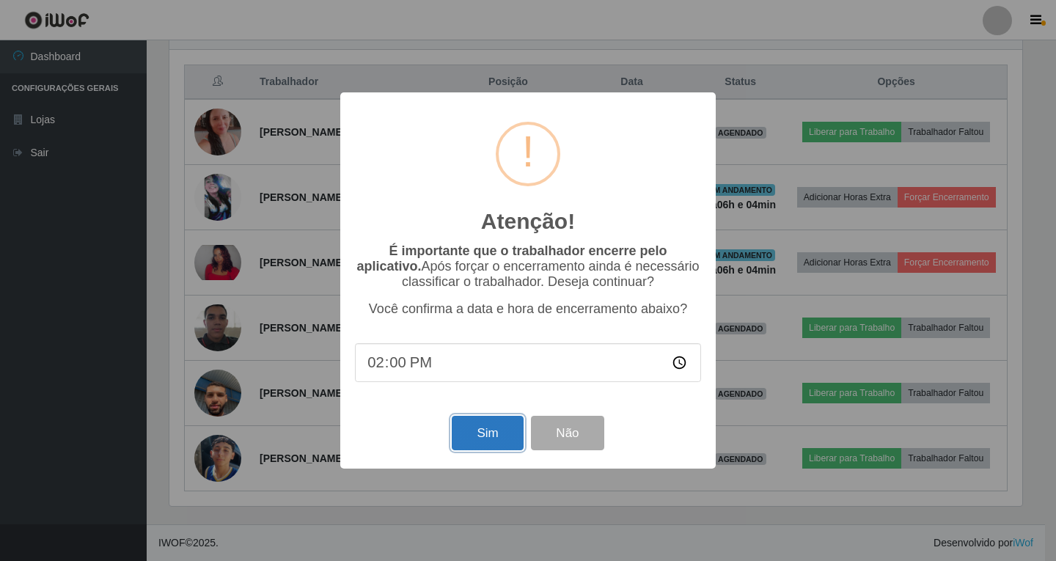
click at [469, 431] on button "Sim" at bounding box center [487, 433] width 71 height 34
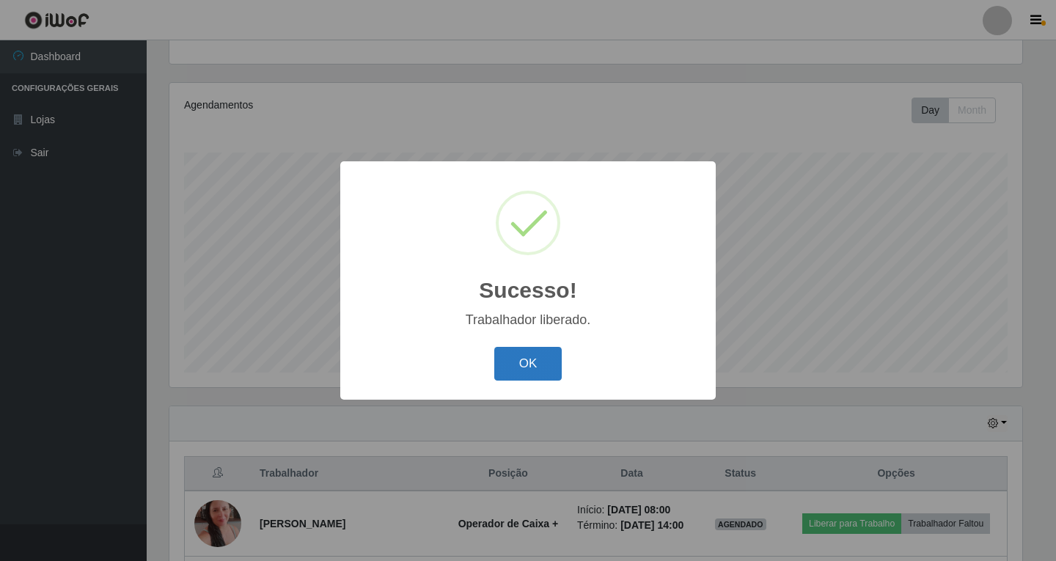
click at [520, 366] on button "OK" at bounding box center [528, 364] width 68 height 34
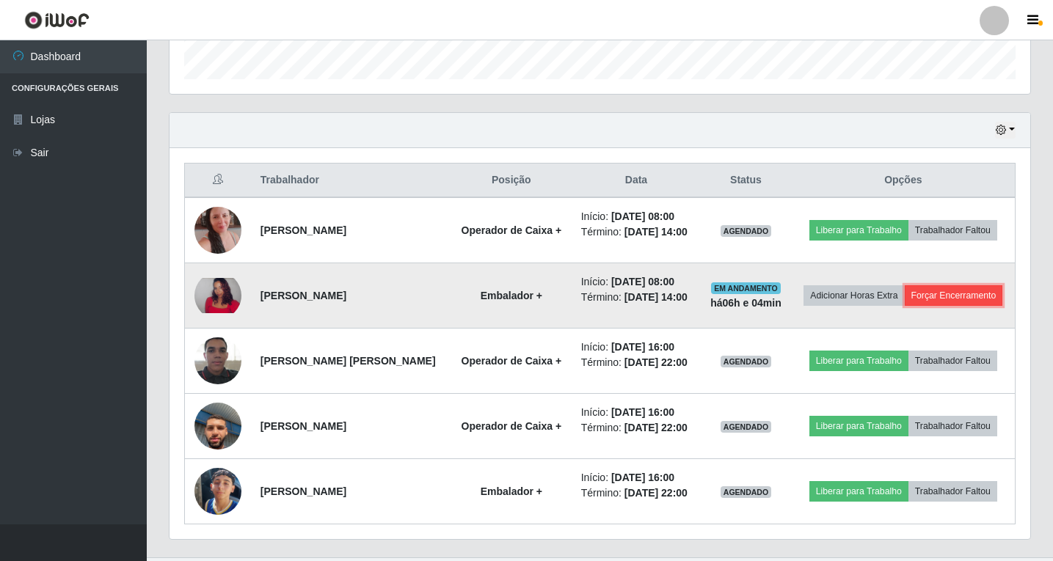
click at [965, 295] on button "Forçar Encerramento" at bounding box center [953, 295] width 98 height 21
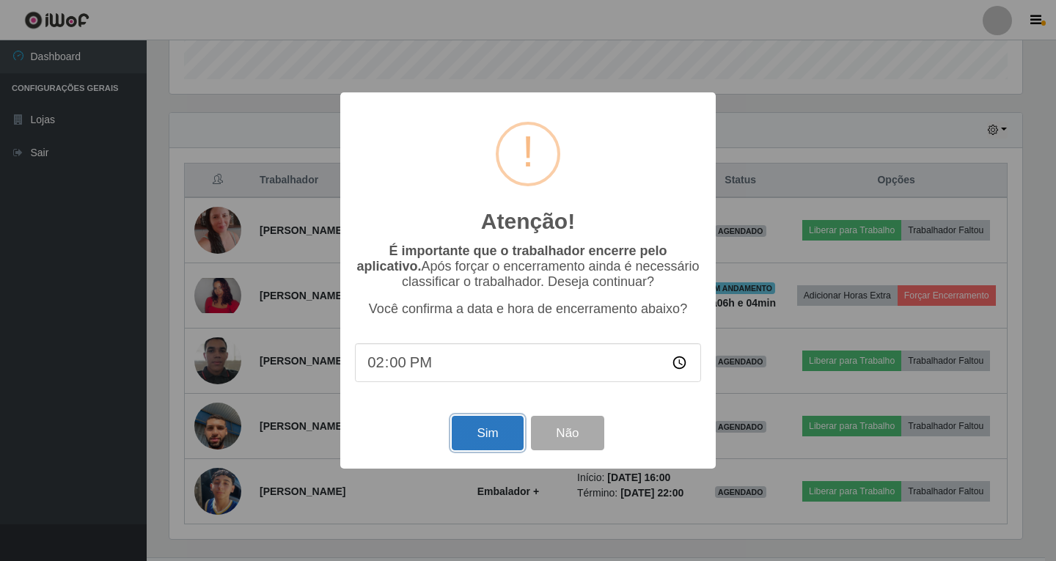
click at [478, 438] on button "Sim" at bounding box center [487, 433] width 71 height 34
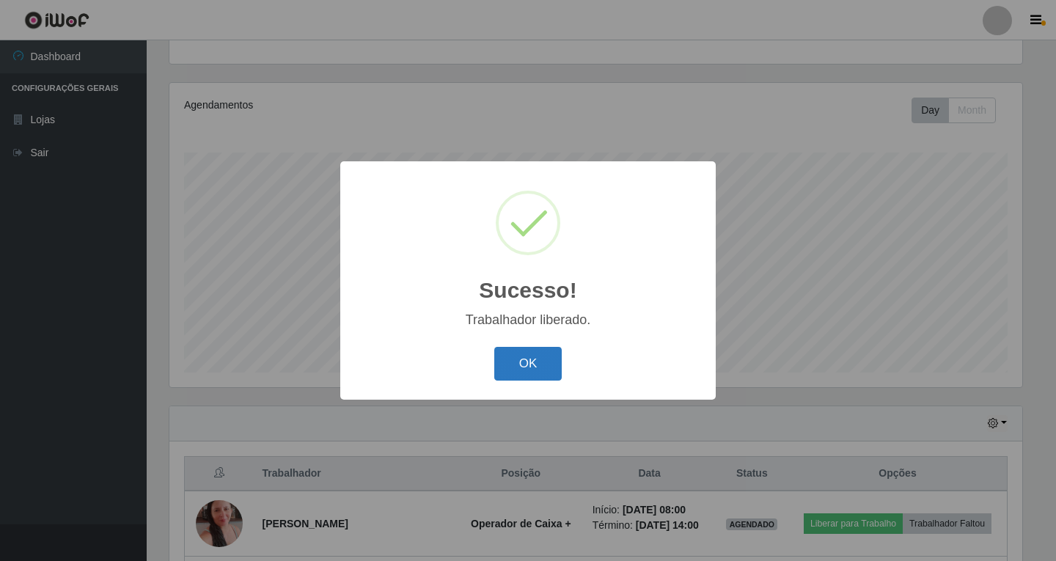
click at [547, 374] on button "OK" at bounding box center [528, 364] width 68 height 34
